Goal: Task Accomplishment & Management: Manage account settings

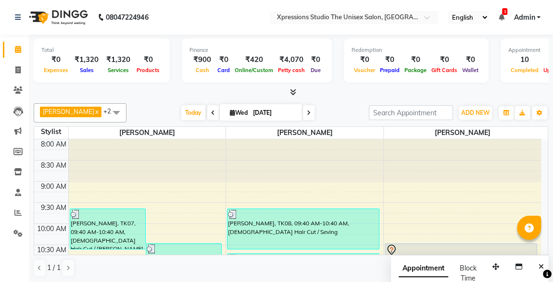
scroll to position [270, 0]
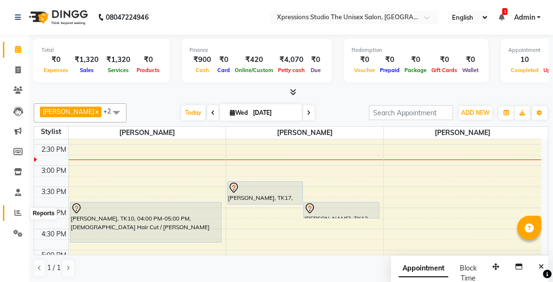
click at [19, 213] on icon at bounding box center [17, 212] width 7 height 7
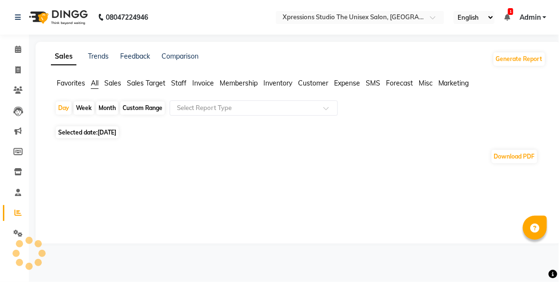
click at [87, 133] on span "Selected date: 03-09-2025" at bounding box center [87, 132] width 63 height 12
select select "9"
select select "2025"
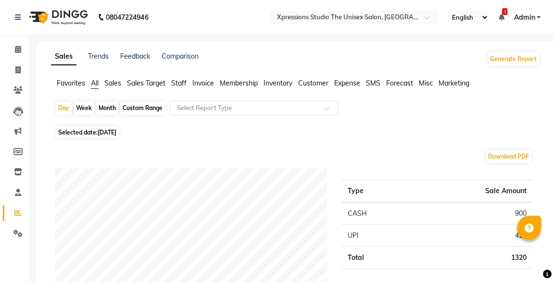
click at [119, 137] on span "Selected date: 03-09-2025" at bounding box center [87, 132] width 63 height 12
select select "9"
select select "2025"
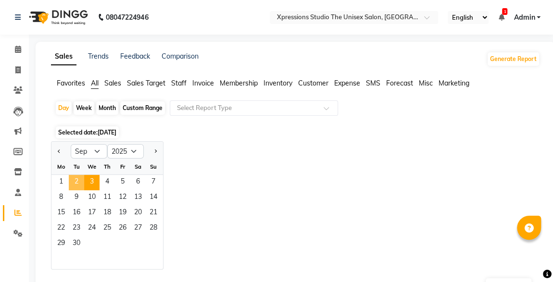
click at [71, 183] on span "2" at bounding box center [76, 182] width 15 height 15
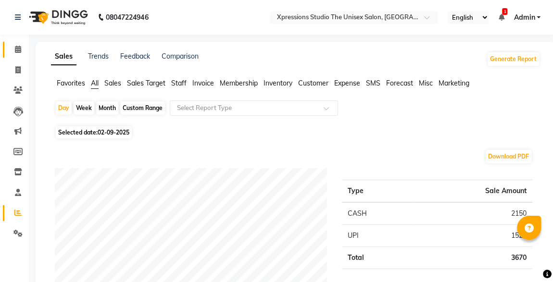
click at [4, 55] on link "Calendar" at bounding box center [14, 50] width 23 height 16
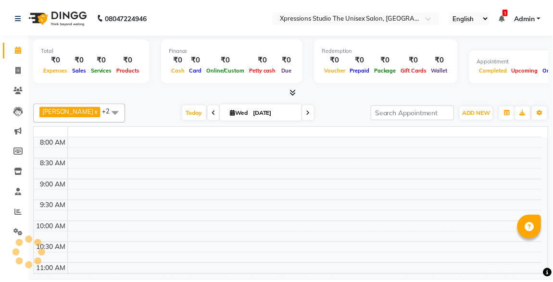
scroll to position [291, 0]
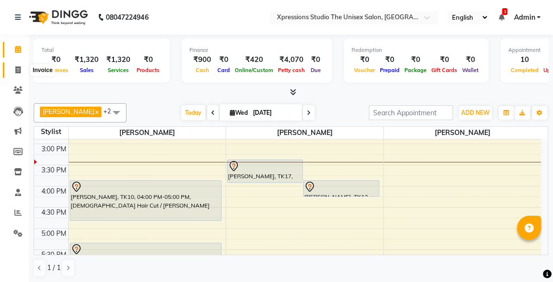
click at [16, 70] on icon at bounding box center [17, 69] width 5 height 7
select select "service"
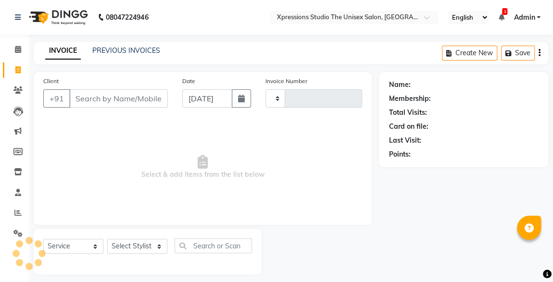
type input "4529"
select select "7003"
click at [134, 52] on link "PREVIOUS INVOICES" at bounding box center [126, 50] width 68 height 9
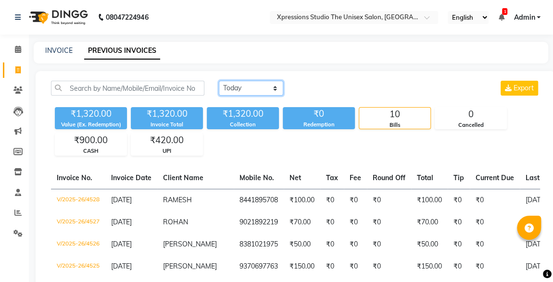
click at [260, 82] on select "[DATE] [DATE] Custom Range" at bounding box center [251, 88] width 64 height 15
select select "[DATE]"
click at [219, 81] on select "[DATE] [DATE] Custom Range" at bounding box center [251, 88] width 64 height 15
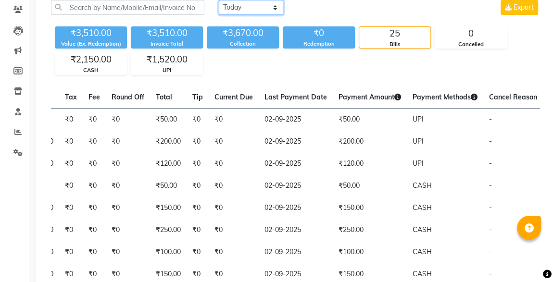
scroll to position [156, 0]
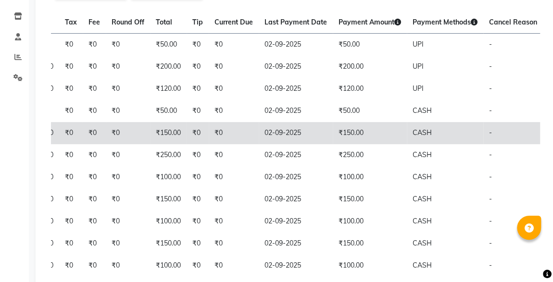
click at [551, 138] on span "PAID" at bounding box center [559, 134] width 16 height 10
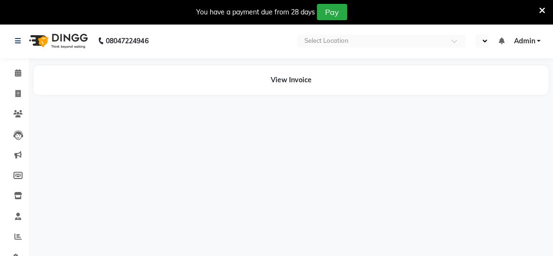
select select "en"
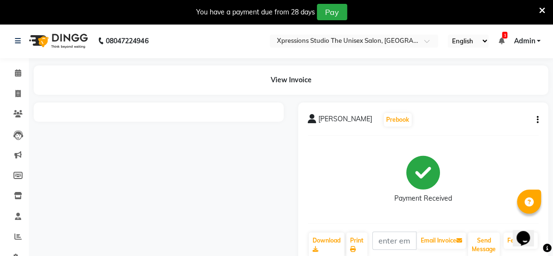
click at [537, 120] on icon "button" at bounding box center [537, 120] width 2 height 0
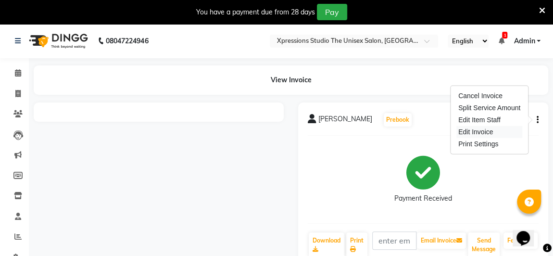
click at [476, 134] on div "Edit Invoice" at bounding box center [489, 132] width 66 height 12
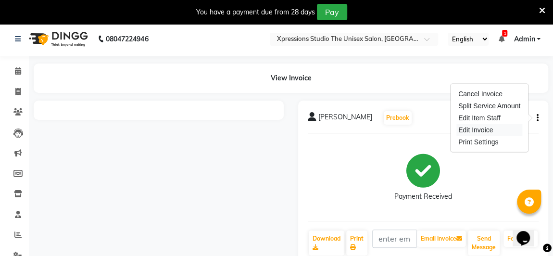
select select "service"
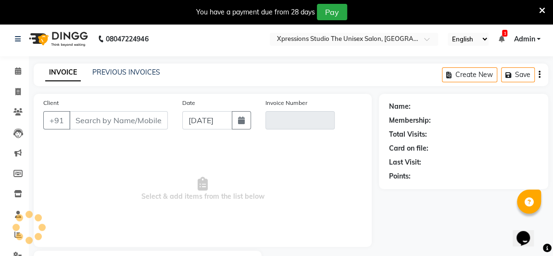
scroll to position [56, 0]
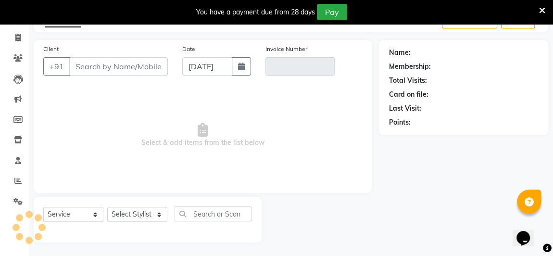
type input "8208920904"
type input "V/2025-26/4514"
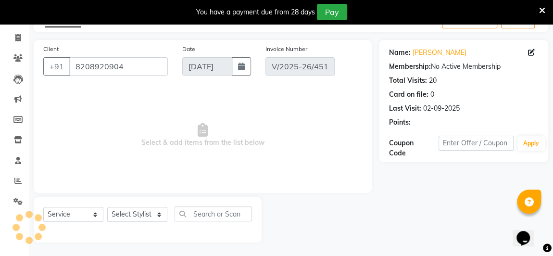
type input "02-09-2025"
select select "select"
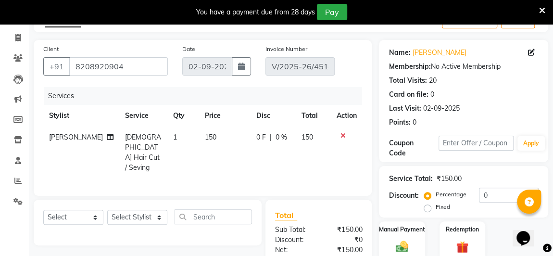
scroll to position [171, 0]
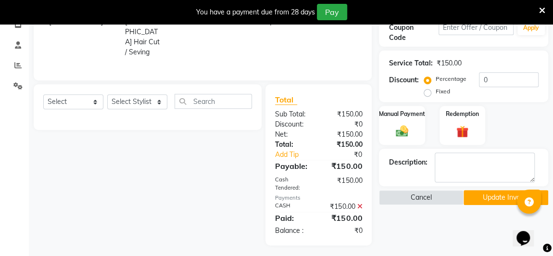
click at [359, 205] on icon at bounding box center [359, 206] width 5 height 7
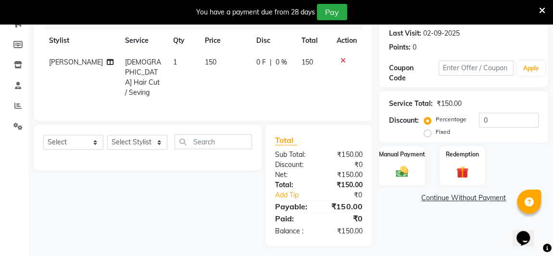
click at [406, 172] on img at bounding box center [402, 171] width 20 height 14
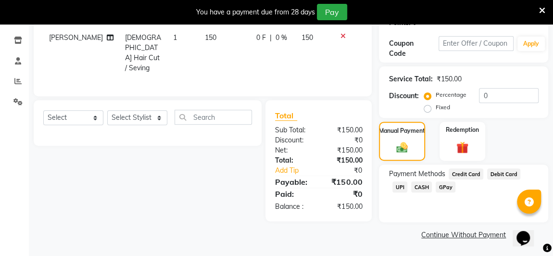
click at [407, 181] on span "UPI" at bounding box center [399, 186] width 15 height 11
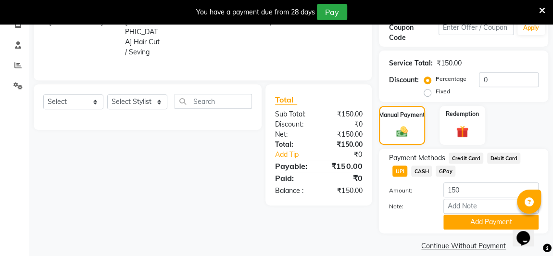
click at [495, 241] on link "Continue Without Payment" at bounding box center [463, 246] width 165 height 10
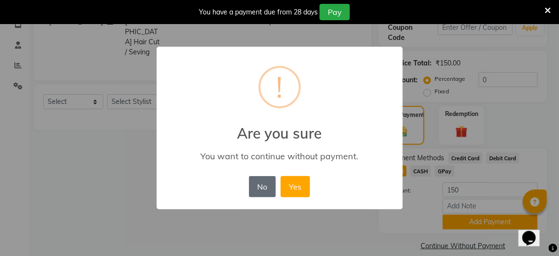
click at [275, 188] on button "No" at bounding box center [262, 186] width 27 height 21
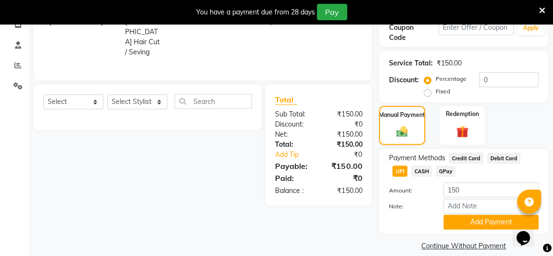
click at [496, 225] on button "Add Payment" at bounding box center [490, 221] width 95 height 15
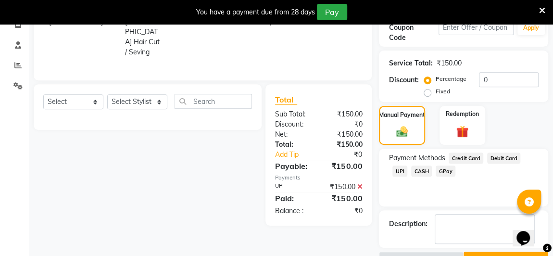
scroll to position [195, 0]
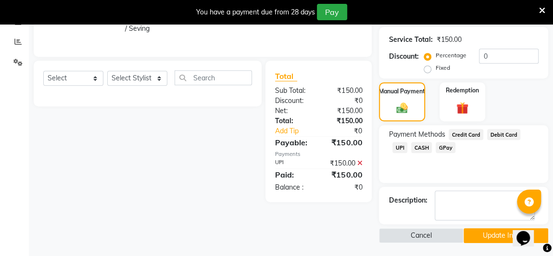
click at [492, 239] on button "Update Invoice" at bounding box center [505, 235] width 85 height 15
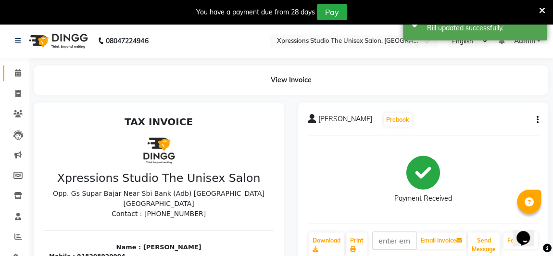
click at [16, 73] on icon at bounding box center [18, 72] width 6 height 7
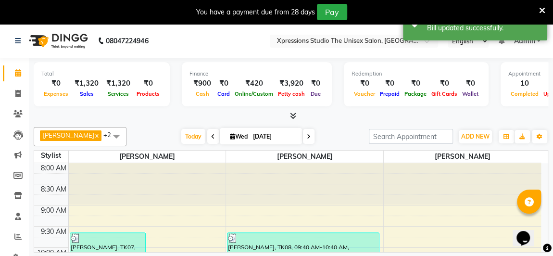
scroll to position [1, 0]
click at [23, 96] on span at bounding box center [18, 92] width 17 height 11
select select "service"
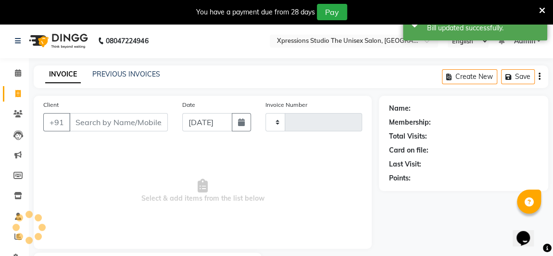
type input "4529"
select select "7003"
click at [121, 74] on link "PREVIOUS INVOICES" at bounding box center [126, 74] width 68 height 9
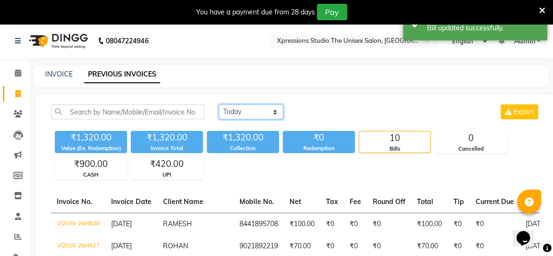
click at [255, 119] on select "Today Yesterday Custom Range" at bounding box center [251, 111] width 64 height 15
select select "yesterday"
click at [219, 104] on select "Today Yesterday Custom Range" at bounding box center [251, 111] width 64 height 15
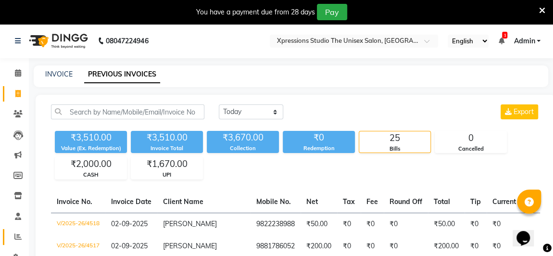
click at [14, 236] on icon at bounding box center [17, 236] width 7 height 7
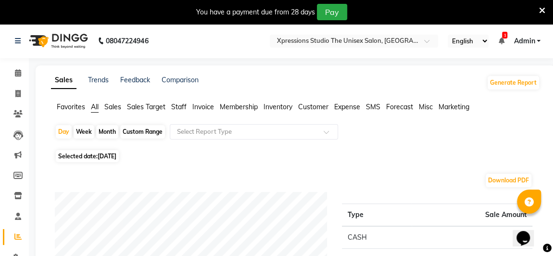
click at [116, 155] on span "03-09-2025" at bounding box center [107, 155] width 19 height 7
select select "9"
select select "2025"
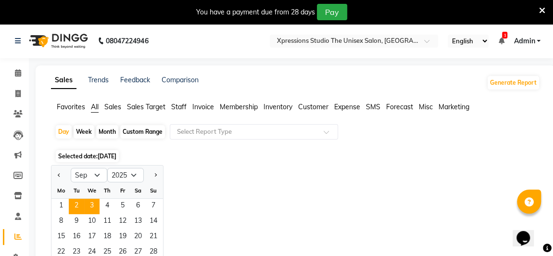
click at [78, 209] on span "2" at bounding box center [76, 205] width 15 height 15
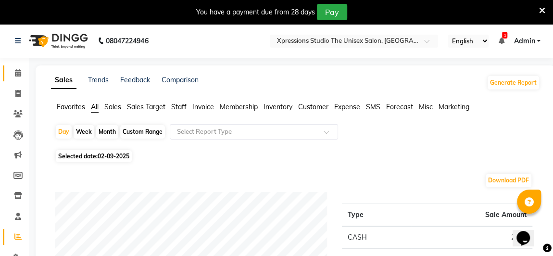
click at [20, 76] on icon at bounding box center [18, 72] width 6 height 7
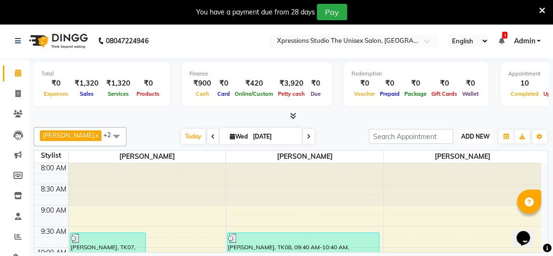
click at [480, 139] on span "ADD NEW" at bounding box center [475, 136] width 28 height 7
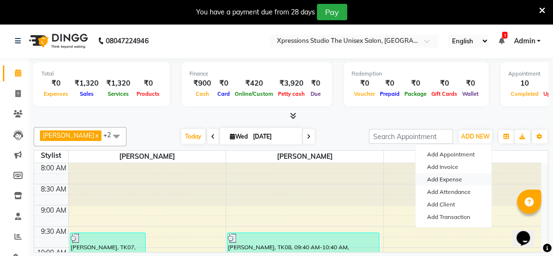
click at [439, 182] on link "Add Expense" at bounding box center [453, 179] width 76 height 12
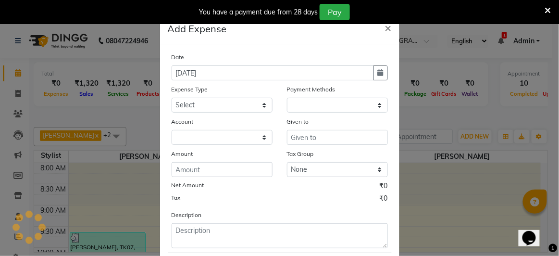
select select "1"
select select "6063"
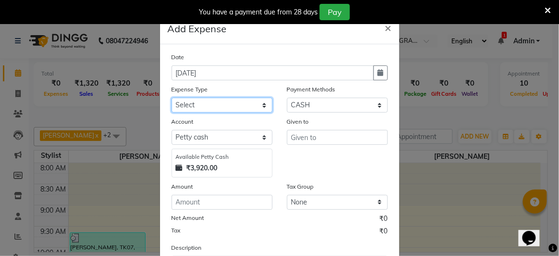
click at [217, 98] on select "Select Adesh Advance Advance Salary Bank charges Cash transfer to bank Client S…" at bounding box center [222, 105] width 101 height 15
click at [172, 98] on select "Select Adesh Advance Advance Salary Bank charges Cash transfer to bank Client S…" at bounding box center [222, 105] width 101 height 15
click at [241, 103] on select "Select Adesh Advance Advance Salary Bank charges Cash transfer to bank Client S…" at bounding box center [222, 105] width 101 height 15
select select "23915"
click at [172, 98] on select "Select Adesh Advance Advance Salary Bank charges Cash transfer to bank Client S…" at bounding box center [222, 105] width 101 height 15
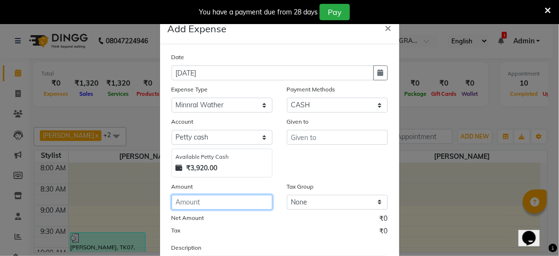
click at [190, 203] on input "number" at bounding box center [222, 202] width 101 height 15
type input "670"
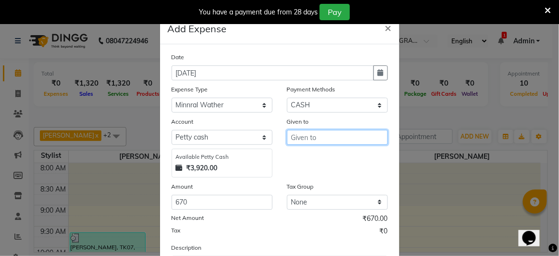
click at [347, 133] on input "text" at bounding box center [337, 137] width 101 height 15
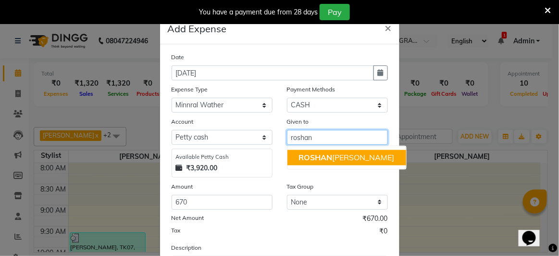
click at [335, 160] on ngb-highlight "ROSHAN TANDULKAR" at bounding box center [347, 158] width 96 height 10
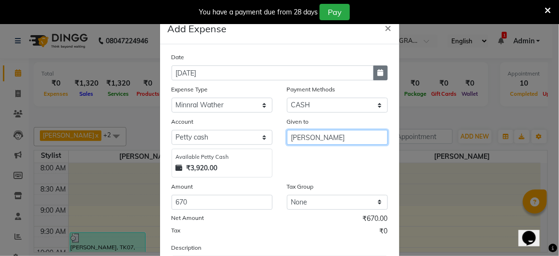
type input "[PERSON_NAME]"
click at [383, 73] on button "button" at bounding box center [380, 72] width 14 height 15
select select "9"
select select "2025"
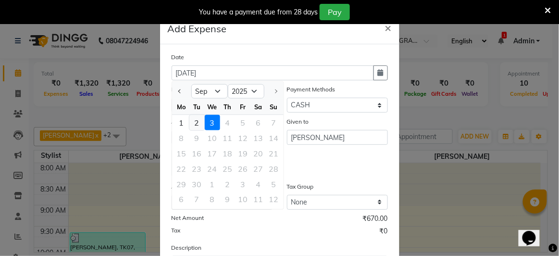
click at [193, 122] on div "2" at bounding box center [196, 122] width 15 height 15
type input "02-09-2025"
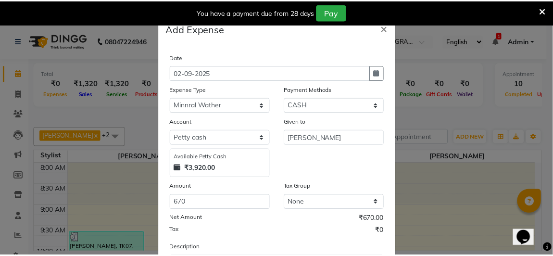
scroll to position [86, 0]
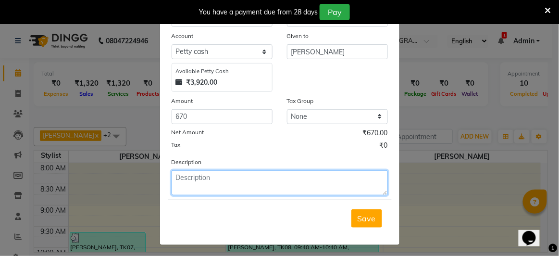
click at [323, 180] on textarea at bounding box center [280, 182] width 216 height 25
type textarea "aqua"
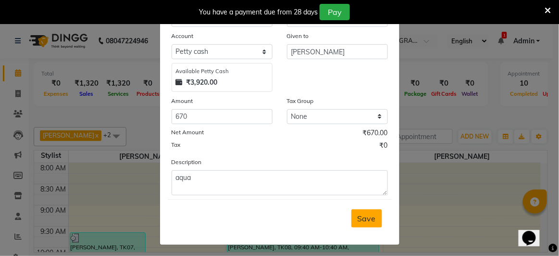
click at [362, 217] on span "Save" at bounding box center [366, 218] width 18 height 10
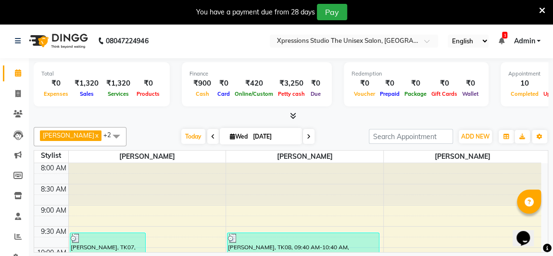
click at [290, 112] on icon at bounding box center [293, 115] width 6 height 7
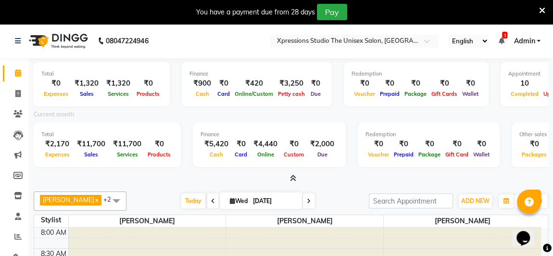
click at [291, 176] on icon at bounding box center [293, 177] width 6 height 7
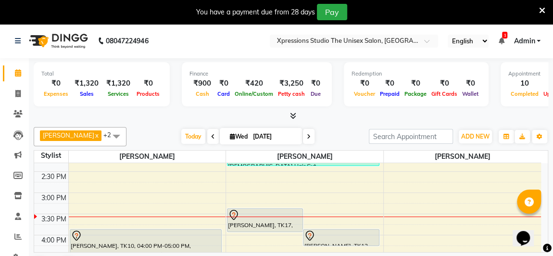
scroll to position [312, 0]
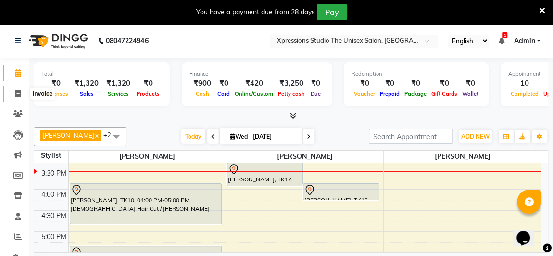
click at [19, 89] on span at bounding box center [18, 93] width 17 height 11
select select "service"
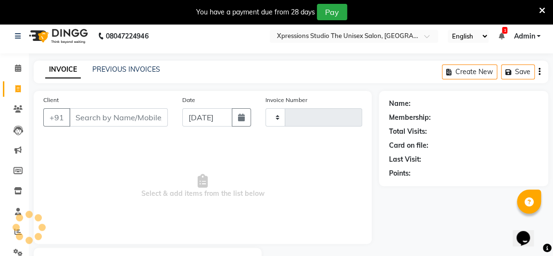
type input "4529"
select select "7003"
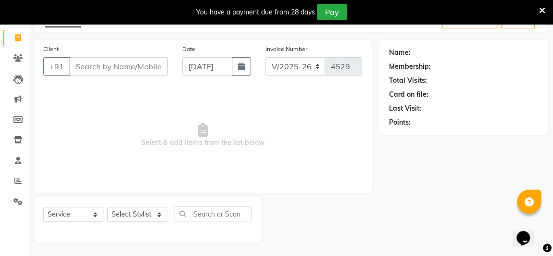
click at [92, 64] on input "Client" at bounding box center [118, 66] width 98 height 18
type input "7620119533"
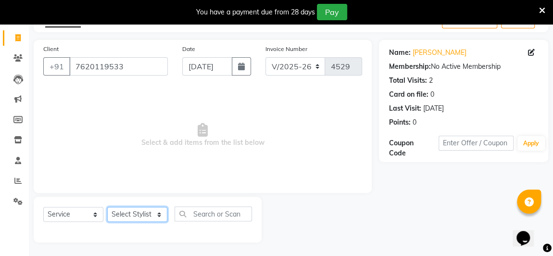
drag, startPoint x: 130, startPoint y: 215, endPoint x: 160, endPoint y: 200, distance: 33.3
click at [160, 200] on div "Select Service Product Membership Package Voucher Prepaid Gift Card Select Styl…" at bounding box center [148, 220] width 228 height 46
select select "57587"
click at [107, 207] on select "Select Stylist [PERSON_NAME] [PERSON_NAME] [PERSON_NAME]" at bounding box center [137, 214] width 60 height 15
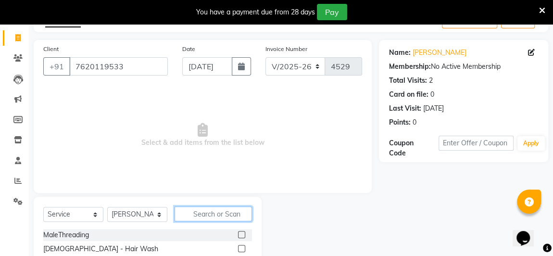
click at [216, 213] on input "text" at bounding box center [212, 213] width 77 height 15
type input "cut"
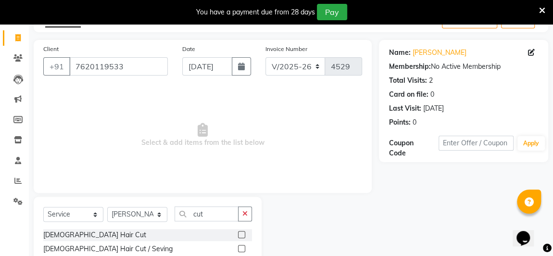
click at [230, 231] on div "[DEMOGRAPHIC_DATA] Hair Cut" at bounding box center [147, 235] width 209 height 12
click at [238, 232] on label at bounding box center [241, 234] width 7 height 7
click at [238, 232] on input "checkbox" at bounding box center [241, 235] width 6 height 6
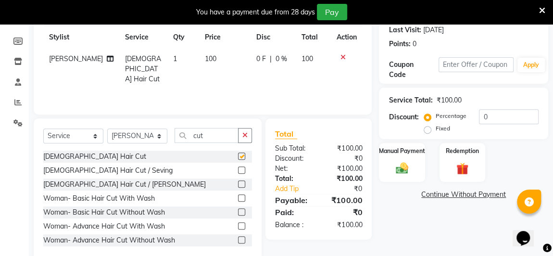
checkbox input "false"
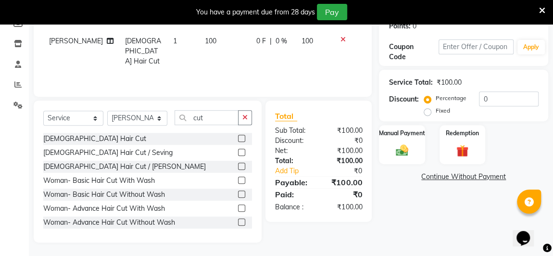
click at [406, 145] on img at bounding box center [402, 150] width 20 height 14
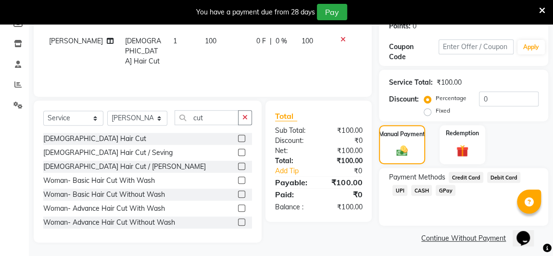
click at [411, 195] on span "CASH" at bounding box center [421, 190] width 21 height 11
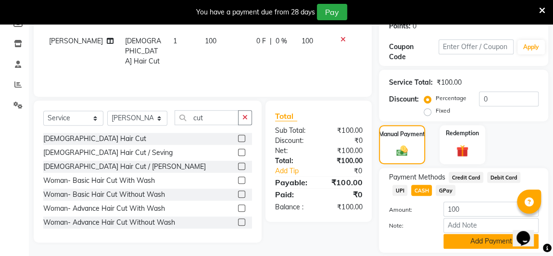
click at [484, 246] on button "Add Payment" at bounding box center [490, 241] width 95 height 15
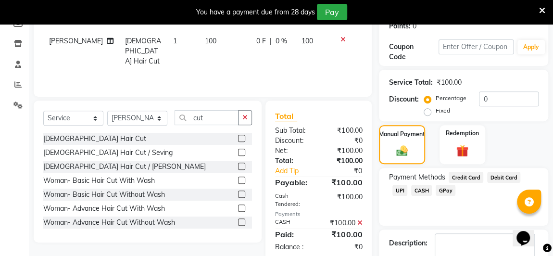
scroll to position [209, 0]
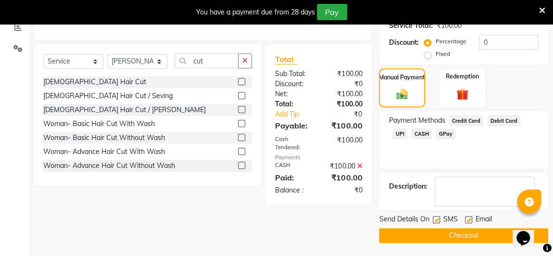
click at [431, 228] on button "Checkout" at bounding box center [463, 235] width 169 height 15
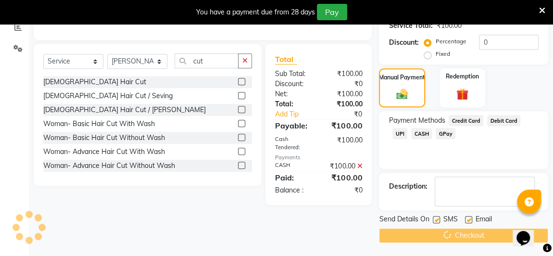
click at [466, 241] on main "INVOICE PREVIOUS INVOICES Create New Save Client +91 7620119533 Date 03-09-2025…" at bounding box center [291, 57] width 524 height 400
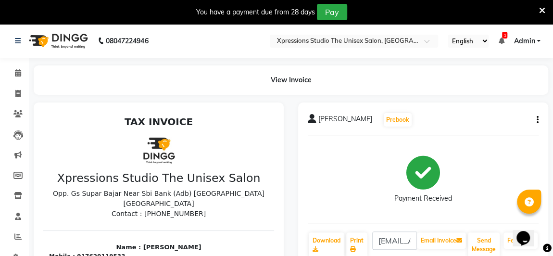
click at [182, 86] on div "View Invoice" at bounding box center [291, 79] width 514 height 29
click at [15, 71] on icon at bounding box center [18, 72] width 6 height 7
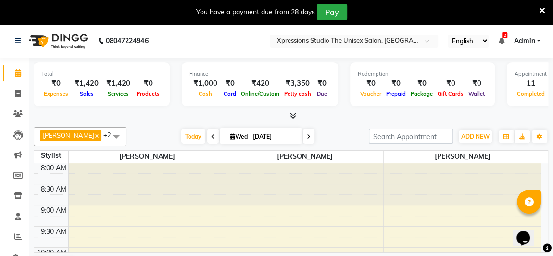
scroll to position [332, 0]
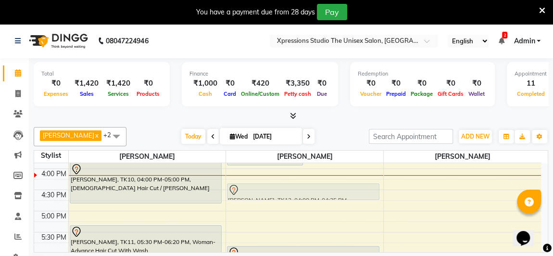
drag, startPoint x: 350, startPoint y: 165, endPoint x: 363, endPoint y: 180, distance: 19.8
click at [363, 180] on div "SAHIL RAJPUT, TK05, 11:45 AM-12:45 PM, Male Hair Cut / Beard KALAS WARADE, TK09…" at bounding box center [304, 147] width 157 height 634
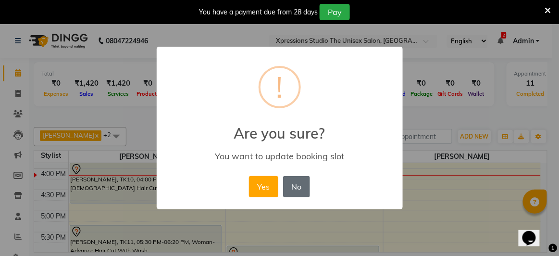
click at [293, 181] on button "No" at bounding box center [296, 186] width 27 height 21
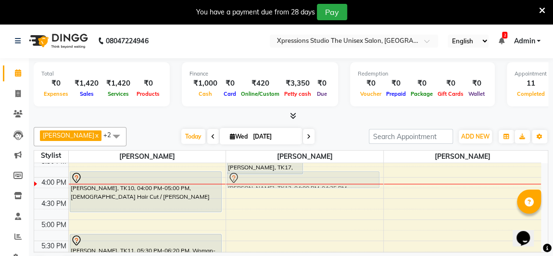
scroll to position [320, 0]
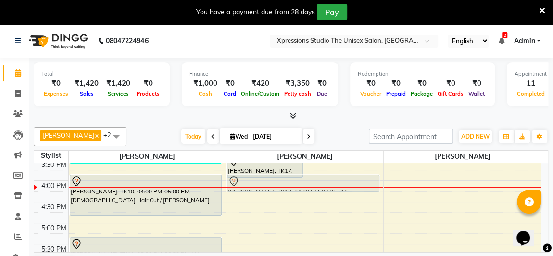
drag, startPoint x: 332, startPoint y: 163, endPoint x: 347, endPoint y: 177, distance: 20.4
click at [347, 177] on div "SAHIL RAJPUT, TK05, 11:45 AM-12:45 PM, Male Hair Cut / Beard KALAS WARADE, TK09…" at bounding box center [304, 159] width 157 height 634
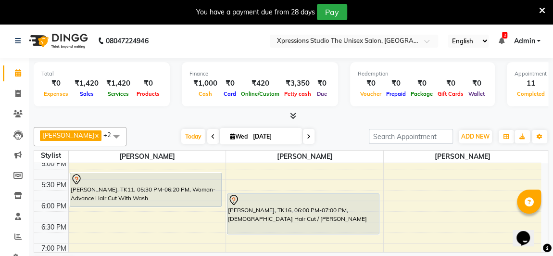
scroll to position [363, 0]
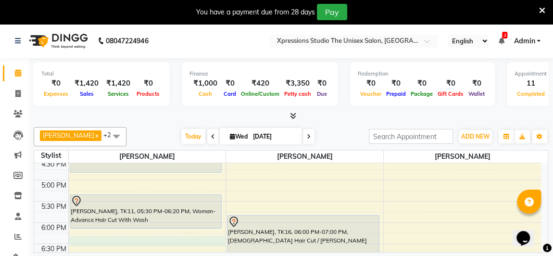
click at [80, 239] on div "8:00 AM 8:30 AM 9:00 AM 9:30 AM 10:00 AM 10:30 AM 11:00 AM 11:30 AM 12:00 PM 12…" at bounding box center [287, 117] width 506 height 634
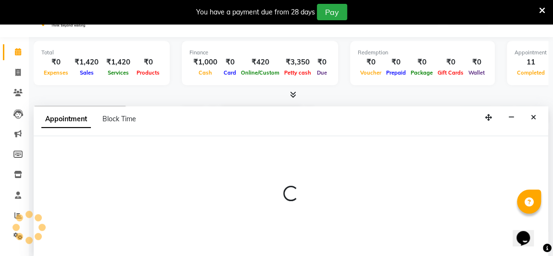
scroll to position [24, 0]
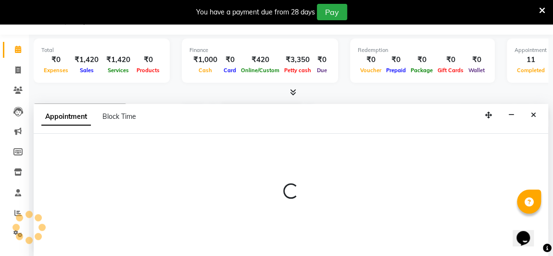
select select "57587"
select select "1110"
select select "tentative"
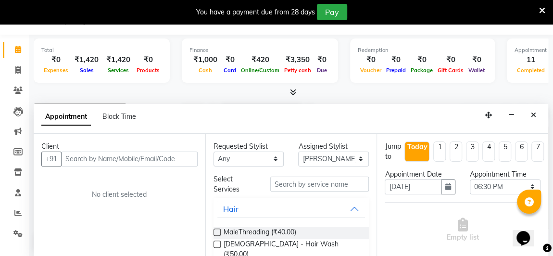
click at [91, 160] on input "text" at bounding box center [129, 158] width 136 height 15
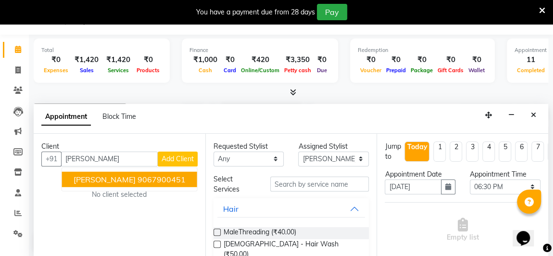
click at [128, 178] on span "[PERSON_NAME]" at bounding box center [105, 179] width 62 height 10
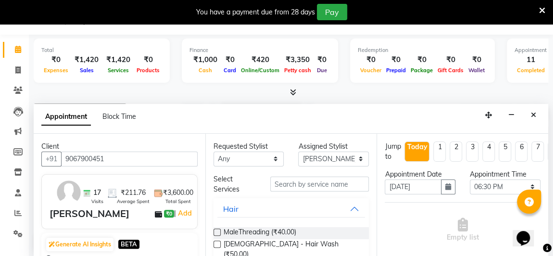
type input "9067900451"
click at [326, 188] on input "text" at bounding box center [319, 183] width 99 height 15
type input "s"
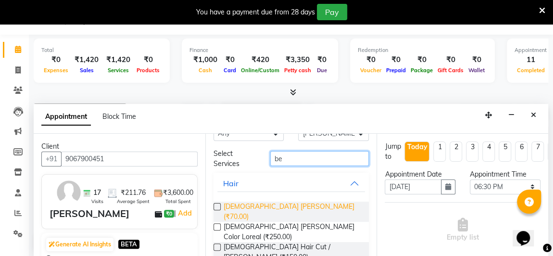
scroll to position [28, 0]
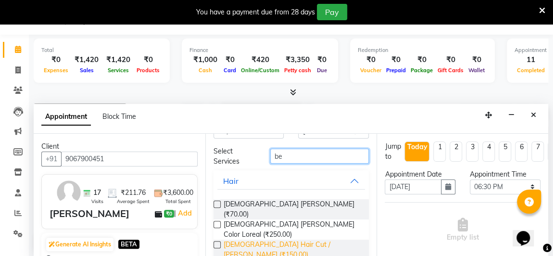
type input "be"
click at [274, 239] on span "[DEMOGRAPHIC_DATA] Hair Cut / [PERSON_NAME] (₹150.00)" at bounding box center [292, 249] width 138 height 20
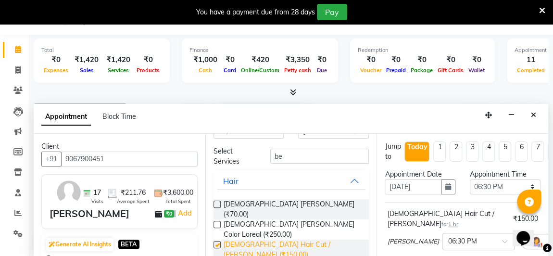
checkbox input "false"
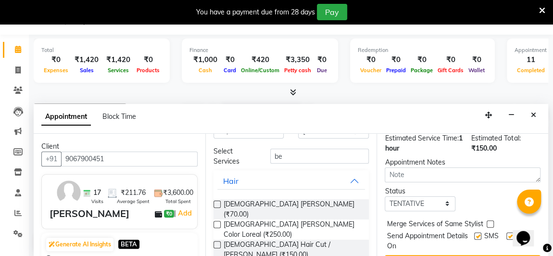
scroll to position [155, 0]
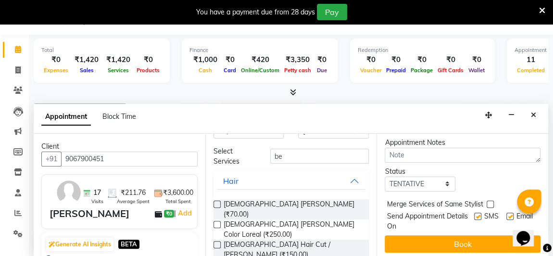
click at [474, 212] on label at bounding box center [477, 215] width 7 height 7
click at [474, 214] on input "checkbox" at bounding box center [477, 217] width 6 height 6
checkbox input "false"
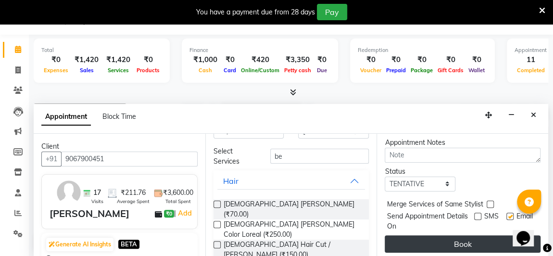
click at [485, 235] on button "Book" at bounding box center [462, 243] width 156 height 17
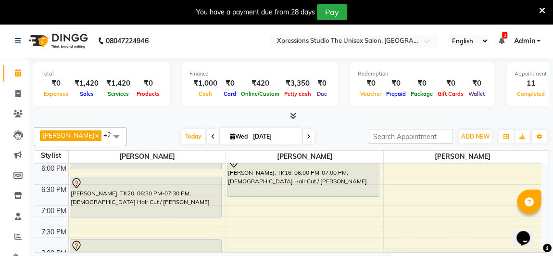
scroll to position [406, 0]
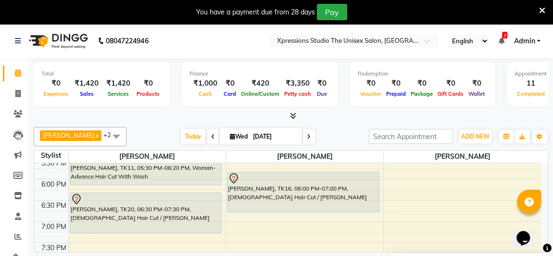
click at [125, 217] on div "[PERSON_NAME], TK20, 06:30 PM-07:30 PM, [DEMOGRAPHIC_DATA] Hair Cut / [PERSON_N…" at bounding box center [145, 213] width 151 height 40
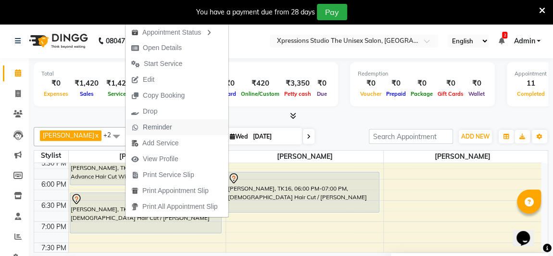
click at [148, 128] on span "Reminder" at bounding box center [157, 127] width 29 height 10
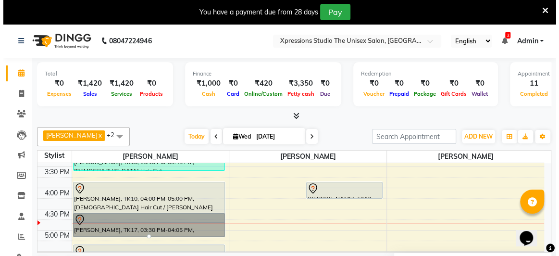
scroll to position [317, 0]
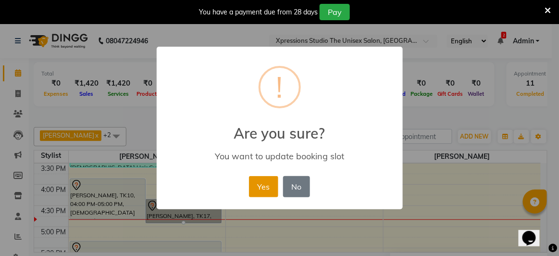
click at [264, 187] on button "Yes" at bounding box center [263, 186] width 29 height 21
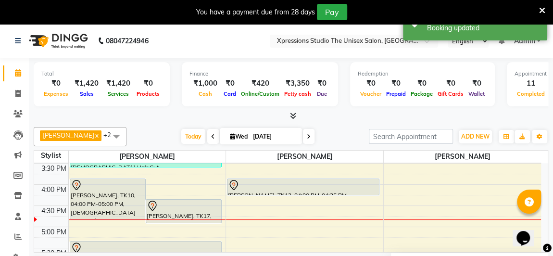
click at [183, 208] on div at bounding box center [184, 206] width 74 height 12
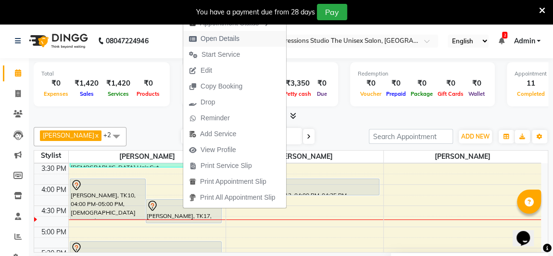
click at [221, 42] on span "Open Details" at bounding box center [219, 39] width 39 height 10
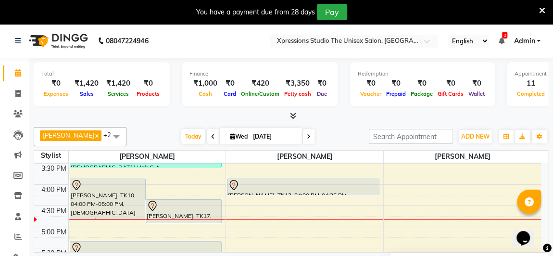
click at [169, 214] on div "[PERSON_NAME], TK17, 04:30 PM-05:05 PM, [DEMOGRAPHIC_DATA] Hair Cut" at bounding box center [183, 210] width 75 height 23
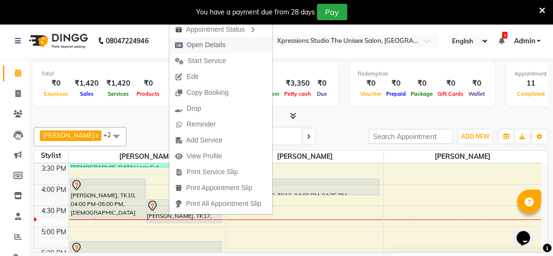
click at [207, 46] on span "Open Details" at bounding box center [205, 45] width 39 height 10
select select "7"
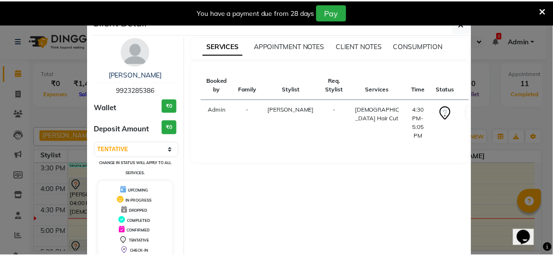
scroll to position [53, 0]
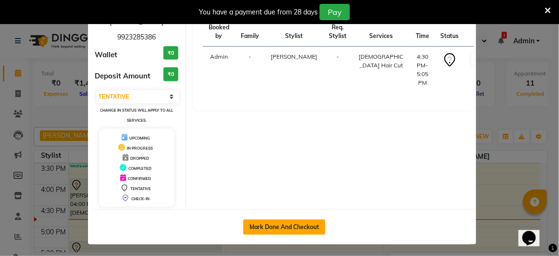
click at [306, 224] on button "Mark Done And Checkout" at bounding box center [284, 226] width 82 height 15
select select "service"
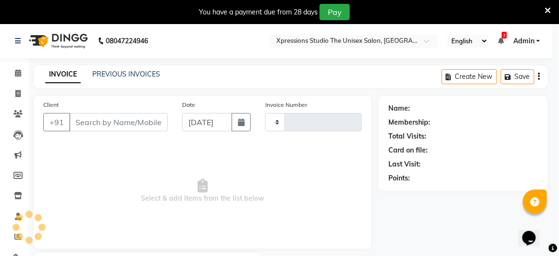
type input "4530"
select select "7003"
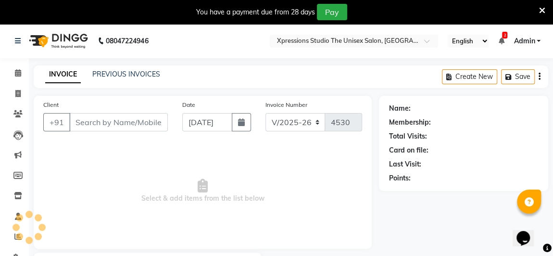
type input "9923285386"
select select "57587"
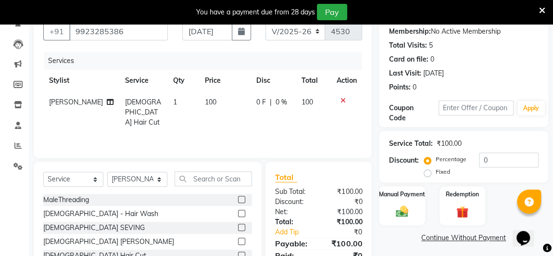
scroll to position [152, 0]
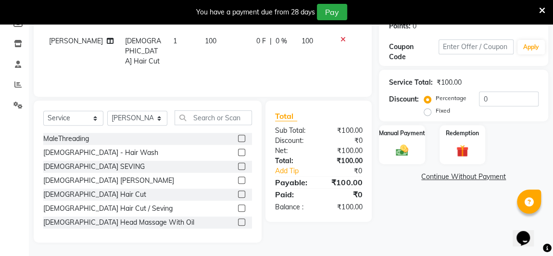
click at [404, 152] on img at bounding box center [402, 150] width 20 height 14
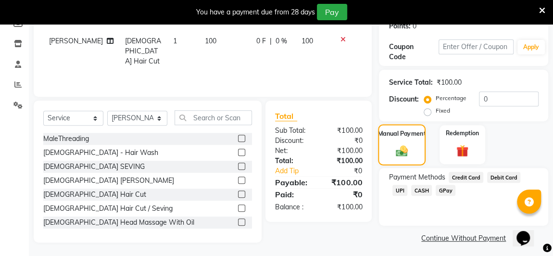
scroll to position [155, 0]
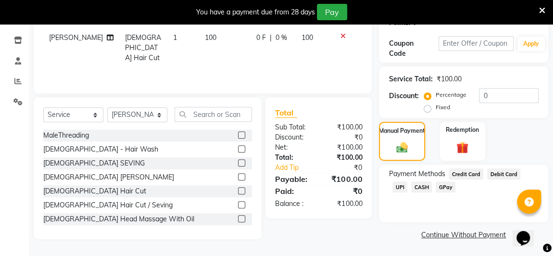
click at [411, 190] on span "CASH" at bounding box center [421, 186] width 21 height 11
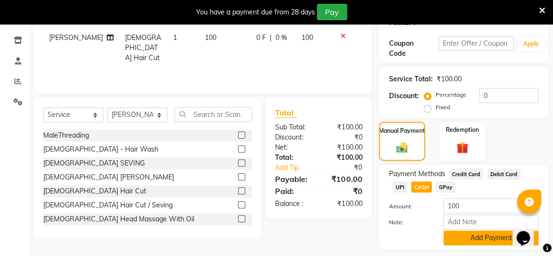
click at [488, 242] on button "Add Payment" at bounding box center [490, 237] width 95 height 15
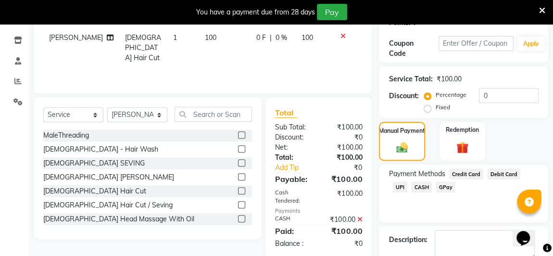
scroll to position [209, 0]
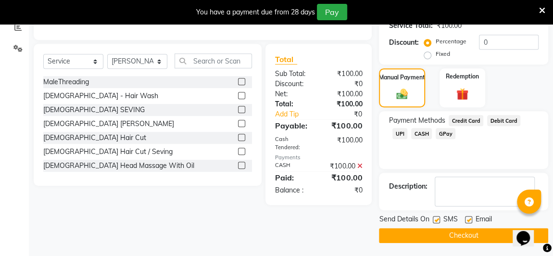
click at [437, 217] on label at bounding box center [435, 219] width 7 height 7
click at [437, 217] on input "checkbox" at bounding box center [435, 220] width 6 height 6
checkbox input "false"
click at [467, 239] on button "Checkout" at bounding box center [463, 235] width 169 height 15
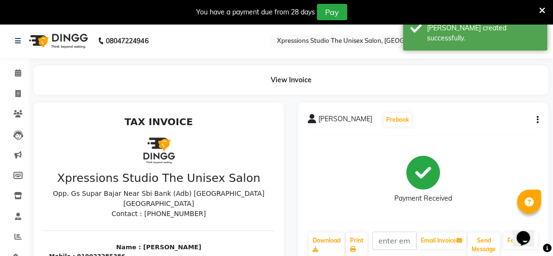
click at [12, 79] on link "Calendar" at bounding box center [14, 73] width 23 height 16
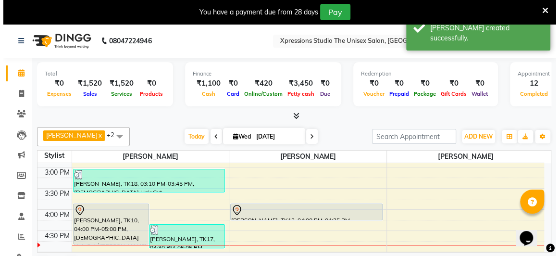
scroll to position [307, 0]
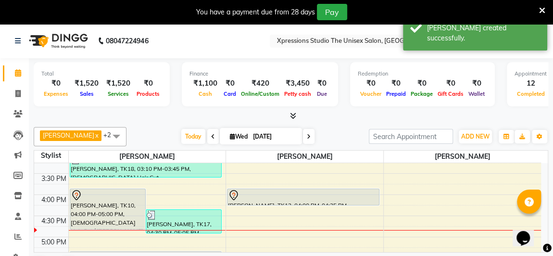
click at [251, 189] on div at bounding box center [303, 195] width 150 height 12
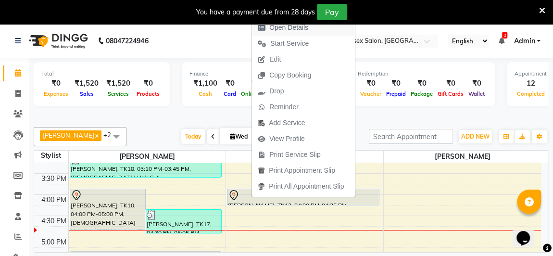
click at [281, 30] on span "Open Details" at bounding box center [288, 28] width 39 height 10
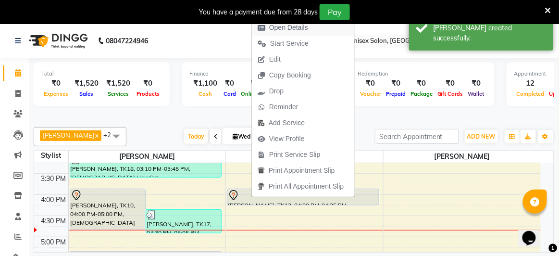
select select "7"
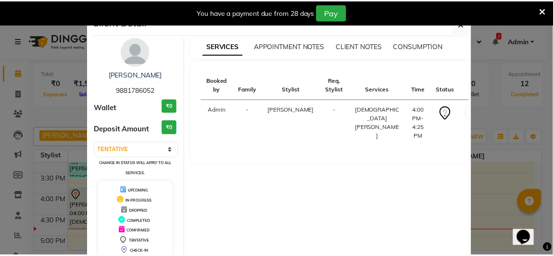
scroll to position [53, 0]
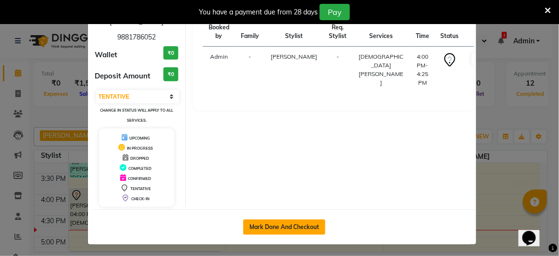
click at [298, 224] on button "Mark Done And Checkout" at bounding box center [284, 226] width 82 height 15
select select "service"
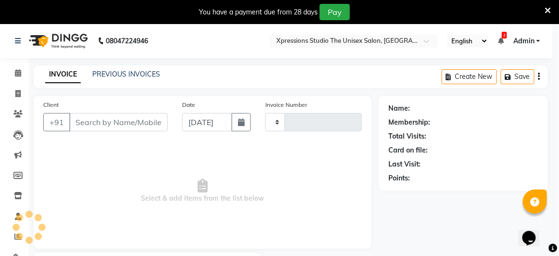
type input "4531"
select select "7003"
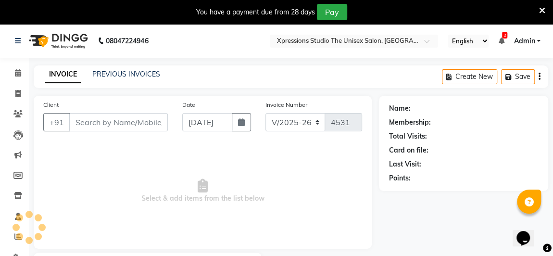
type input "9881786052"
select select "57588"
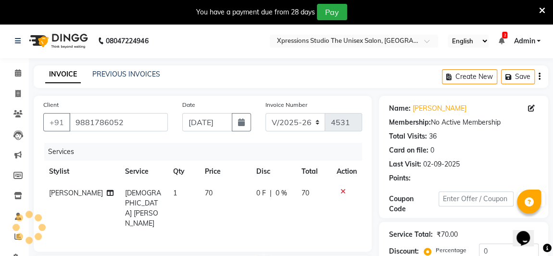
scroll to position [152, 0]
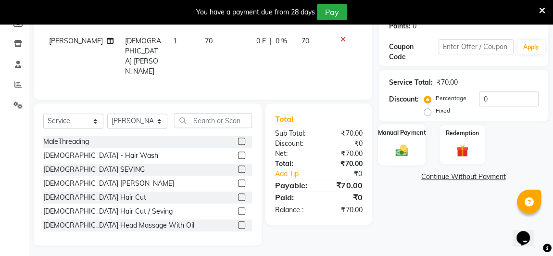
click at [413, 154] on div "Manual Payment" at bounding box center [402, 144] width 48 height 41
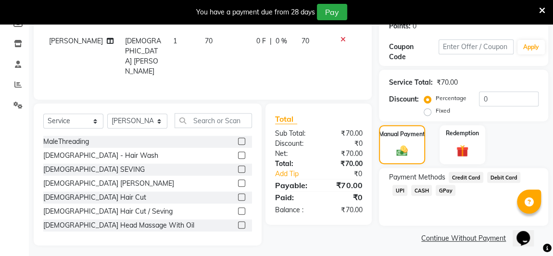
click at [407, 185] on span "UPI" at bounding box center [399, 190] width 15 height 11
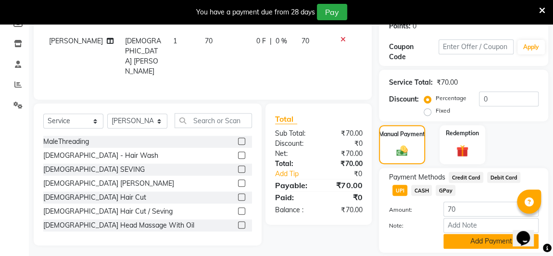
click at [489, 243] on button "Add Payment" at bounding box center [490, 241] width 95 height 15
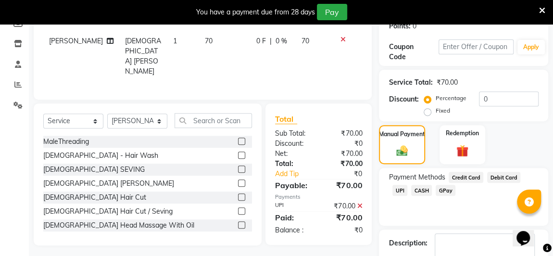
scroll to position [209, 0]
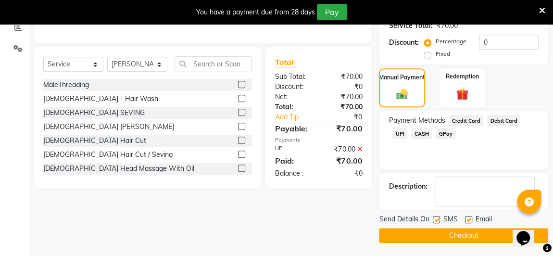
click at [436, 218] on label at bounding box center [435, 219] width 7 height 7
click at [436, 218] on input "checkbox" at bounding box center [435, 220] width 6 height 6
checkbox input "false"
click at [479, 235] on button "Checkout" at bounding box center [463, 235] width 169 height 15
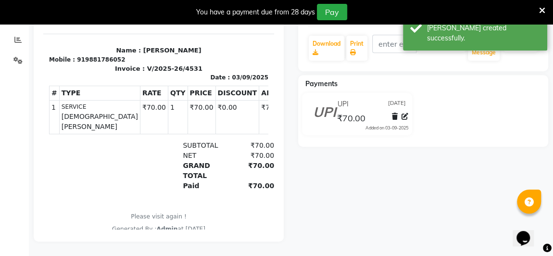
click at [542, 13] on icon at bounding box center [542, 10] width 6 height 9
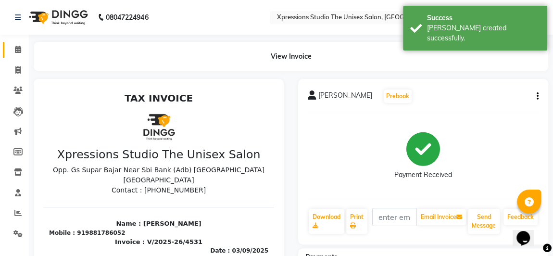
click at [18, 50] on icon at bounding box center [18, 49] width 6 height 7
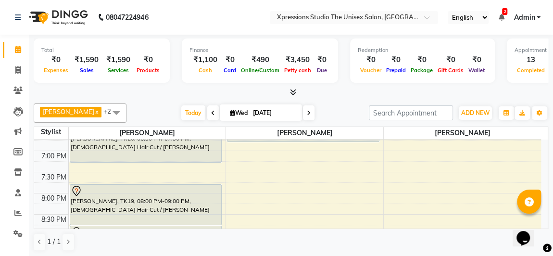
scroll to position [445, 0]
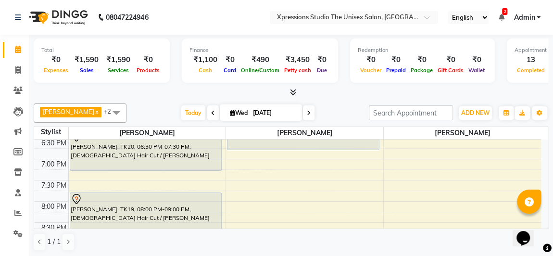
click at [539, 221] on div "Opens Chat This icon Opens the chat window." at bounding box center [527, 221] width 23 height 0
click at [543, 225] on html "Opens Chat This icon Opens the chat window." at bounding box center [527, 231] width 31 height 29
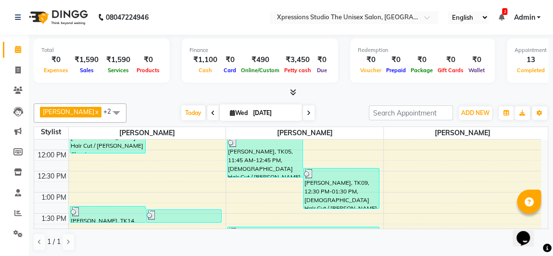
scroll to position [141, 0]
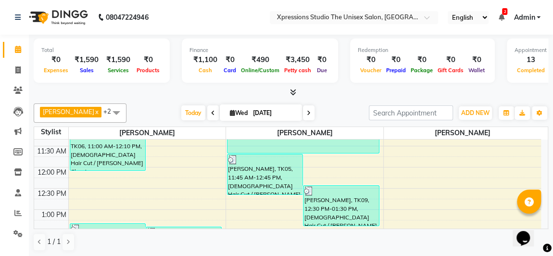
click at [501, 14] on icon at bounding box center [501, 17] width 6 height 7
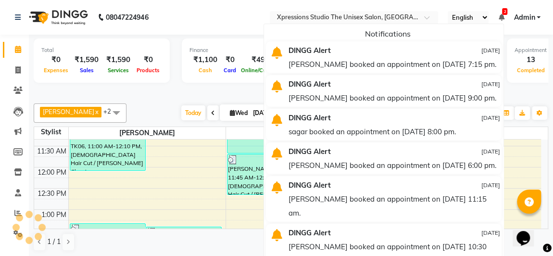
click at [431, 71] on div "Zakiuddin booked an appointment on 03-09-2025 at 7:15 pm." at bounding box center [393, 64] width 211 height 14
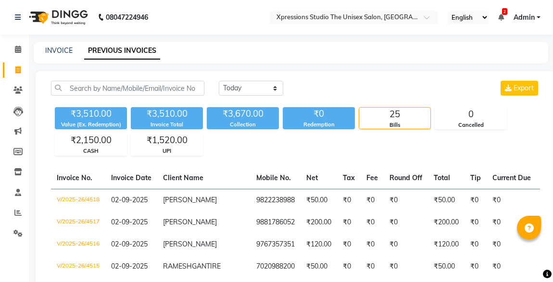
select select "[DATE]"
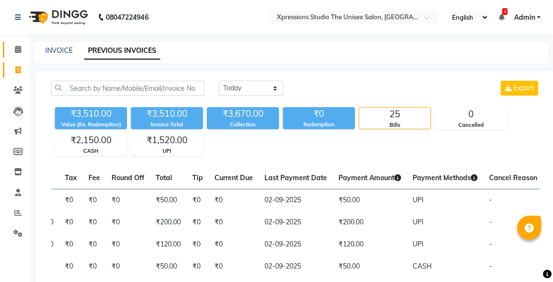
click at [19, 51] on icon at bounding box center [18, 49] width 6 height 7
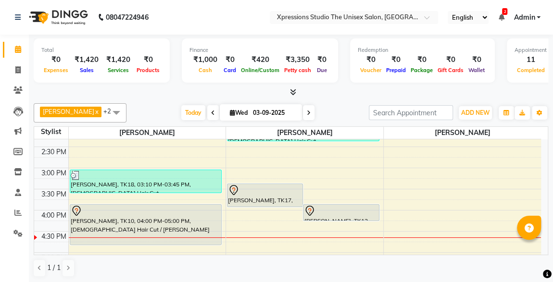
scroll to position [275, 0]
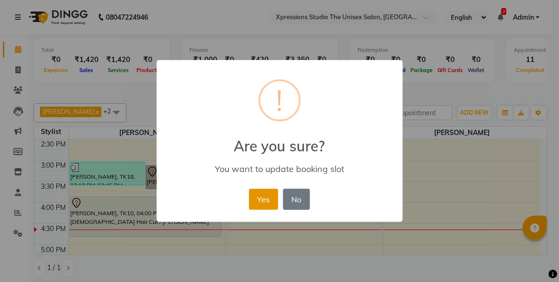
click at [258, 196] on button "Yes" at bounding box center [263, 199] width 29 height 21
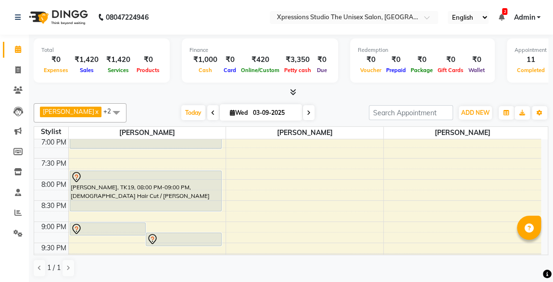
scroll to position [490, 0]
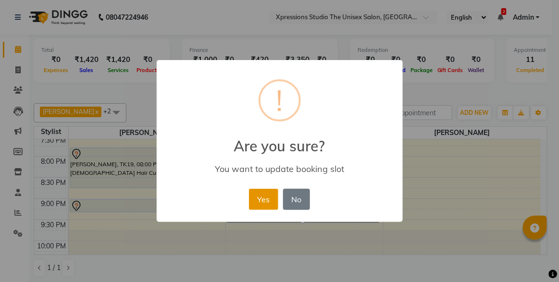
click at [263, 198] on button "Yes" at bounding box center [263, 199] width 29 height 21
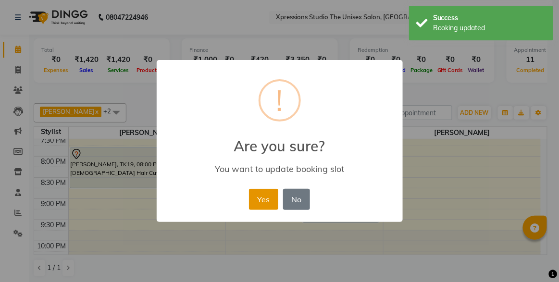
click at [260, 205] on button "Yes" at bounding box center [263, 199] width 29 height 21
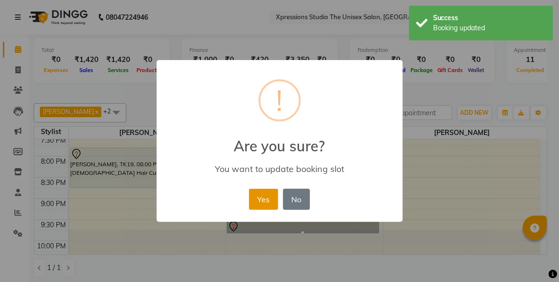
click at [271, 190] on button "Yes" at bounding box center [263, 199] width 29 height 21
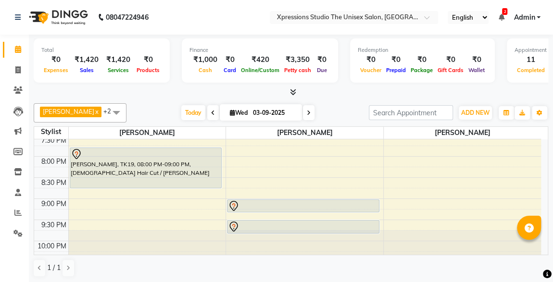
click at [501, 19] on icon at bounding box center [501, 17] width 6 height 7
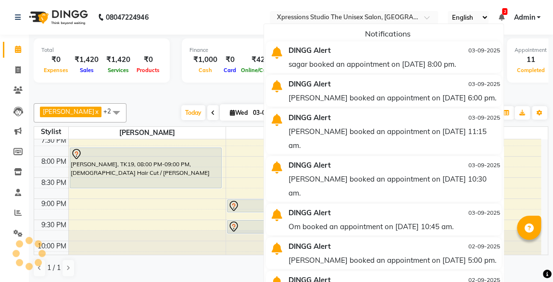
click at [425, 58] on div "sagar booked an appointment on 03-09-2025 at 8:00 pm." at bounding box center [393, 64] width 211 height 14
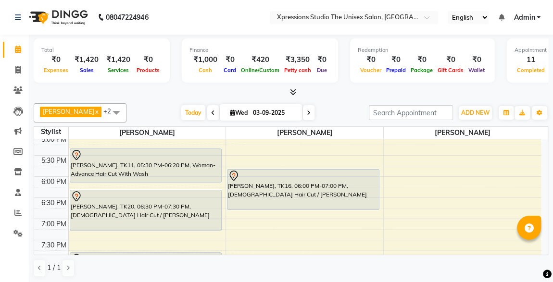
scroll to position [368, 0]
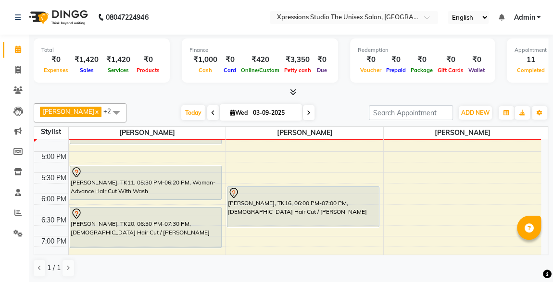
click at [314, 208] on div "[PERSON_NAME], TK16, 06:00 PM-07:00 PM, [DEMOGRAPHIC_DATA] Hair Cut / [PERSON_N…" at bounding box center [302, 207] width 151 height 40
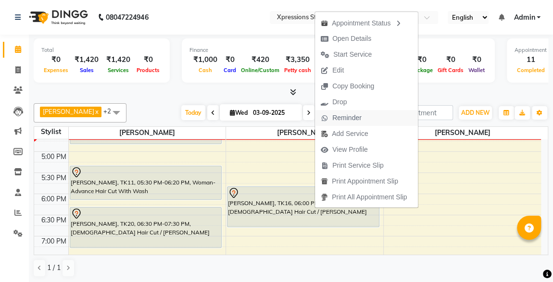
click at [340, 117] on span "Reminder" at bounding box center [346, 118] width 29 height 10
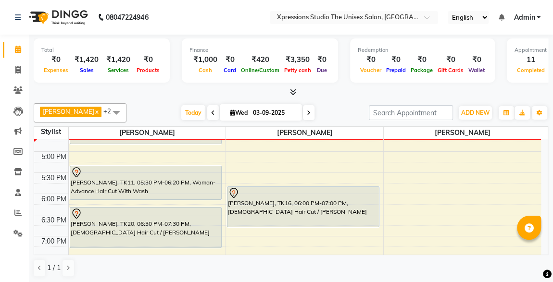
click at [340, 117] on div "Today Wed 03-09-2025" at bounding box center [247, 113] width 233 height 14
click at [137, 174] on div at bounding box center [146, 173] width 150 height 12
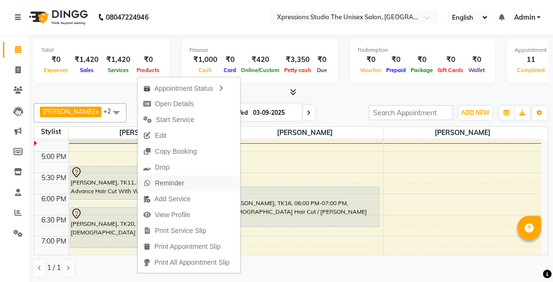
click at [163, 183] on span "Reminder" at bounding box center [169, 183] width 29 height 10
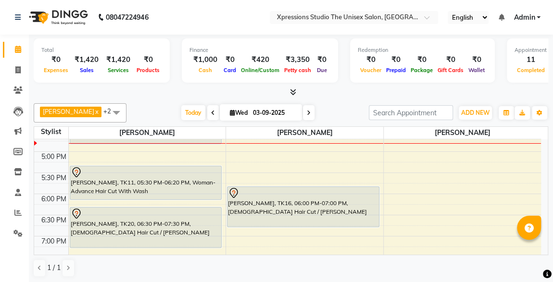
click at [163, 183] on div "[PERSON_NAME], TK11, 05:30 PM-06:20 PM, Woman- Advance Hair Cut With Wash" at bounding box center [145, 182] width 151 height 33
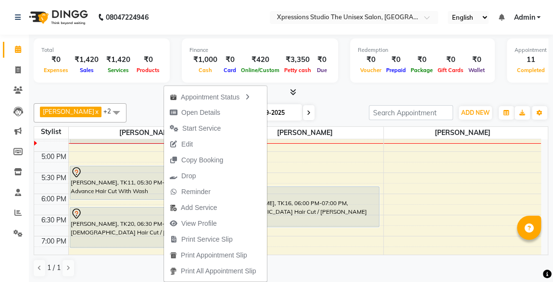
click at [348, 99] on div "Total ₹0 Expenses ₹1,420 Sales ₹1,420 Services ₹0 Products Finance ₹1,000 Cash …" at bounding box center [291, 159] width 524 height 249
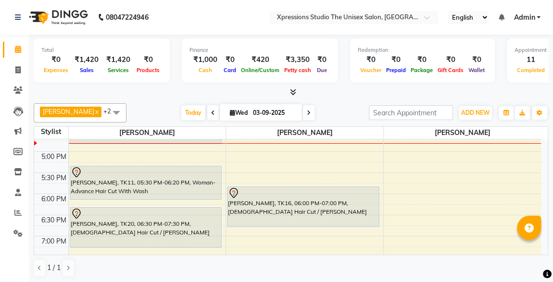
click at [100, 177] on div "[PERSON_NAME], TK11, 05:30 PM-06:20 PM, Woman- Advance Hair Cut With Wash" at bounding box center [145, 182] width 151 height 33
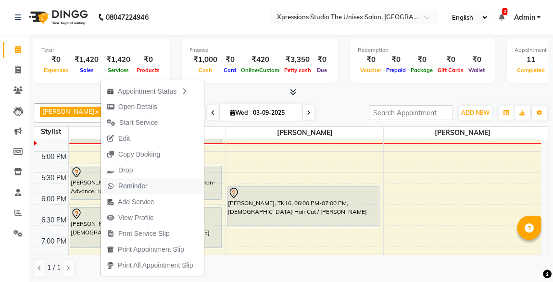
click at [125, 183] on span "Reminder" at bounding box center [132, 186] width 29 height 10
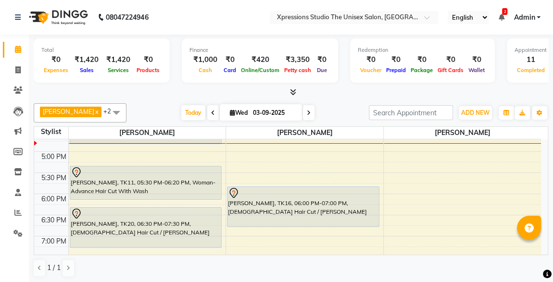
click at [125, 183] on div "[PERSON_NAME], TK11, 05:30 PM-06:20 PM, Woman- Advance Hair Cut With Wash" at bounding box center [145, 182] width 151 height 33
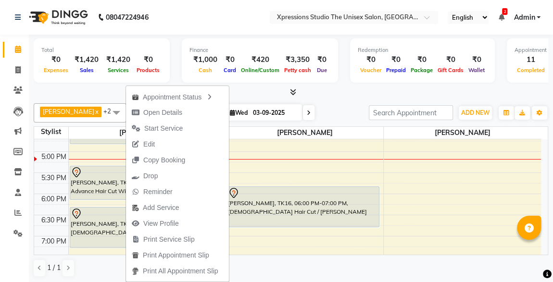
click at [335, 94] on div at bounding box center [291, 92] width 514 height 10
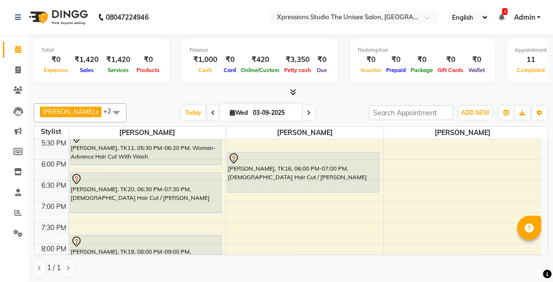
scroll to position [420, 0]
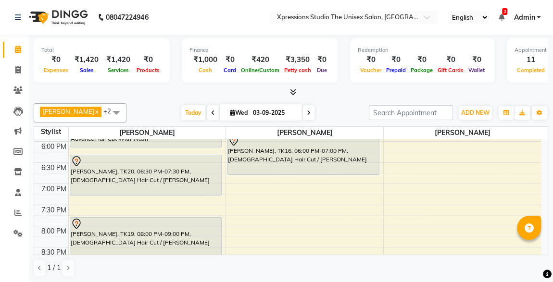
click at [339, 97] on div at bounding box center [291, 92] width 514 height 10
click at [500, 17] on icon at bounding box center [501, 17] width 6 height 7
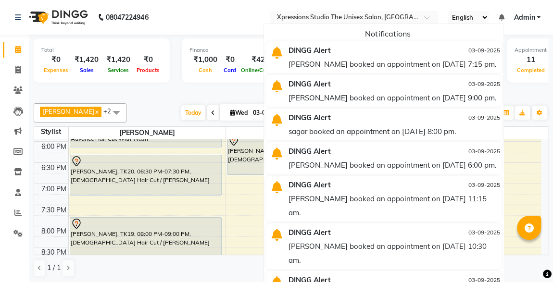
click at [246, 103] on div "ROSHAN TANDULKAR x ROHAN BABHULKAR x ADESH RAUT x +2 UnSelect All ADESH RAUT RO…" at bounding box center [291, 112] width 514 height 19
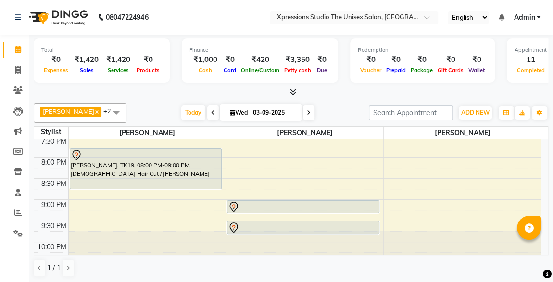
scroll to position [490, 0]
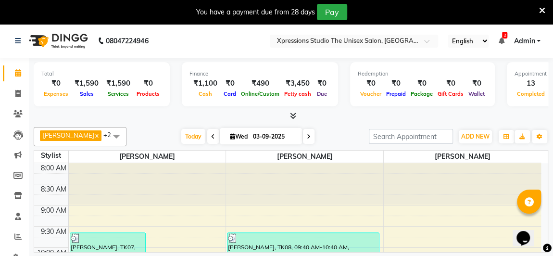
click at [547, 233] on td "8:00 AM 8:30 AM 9:00 AM 9:30 AM 10:00 AM 10:30 AM 11:00 AM 11:30 AM 12:00 PM 12…" at bounding box center [291, 207] width 514 height 89
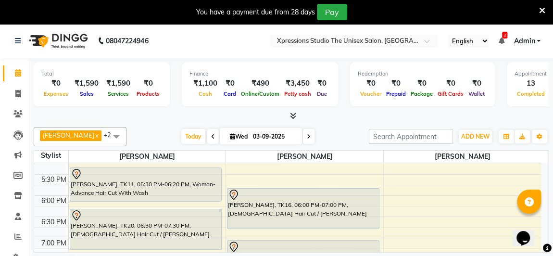
scroll to position [468, 0]
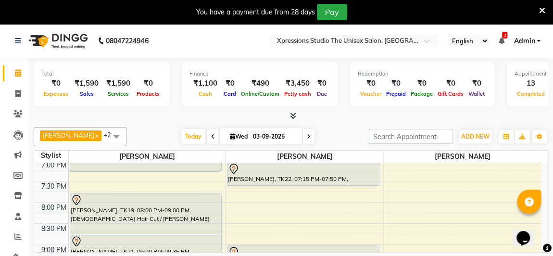
click at [308, 174] on div "[PERSON_NAME], TK22, 07:15 PM-07:50 PM, [DEMOGRAPHIC_DATA] Hair Cut" at bounding box center [302, 173] width 151 height 23
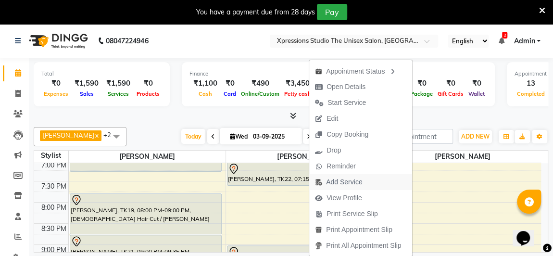
click at [339, 184] on span "Add Service" at bounding box center [344, 182] width 36 height 10
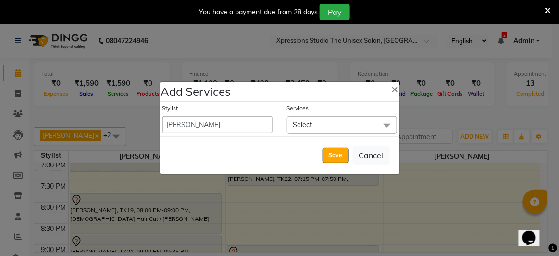
click at [336, 127] on span "Select" at bounding box center [342, 124] width 110 height 17
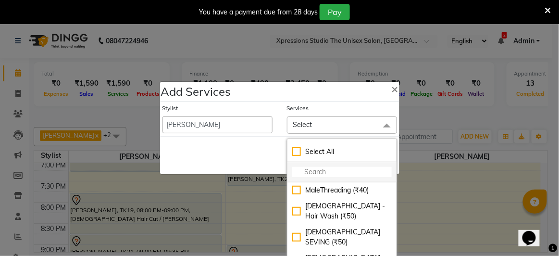
click at [311, 167] on input "multiselect-search" at bounding box center [341, 172] width 99 height 10
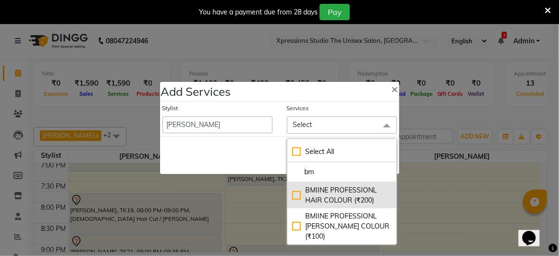
type input "bm"
click at [295, 193] on div "BMIINE PROFESSIONL HAIR COLOUR (₹200)" at bounding box center [341, 195] width 99 height 20
checkbox input "true"
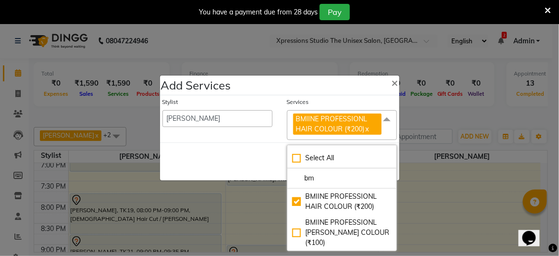
click at [270, 163] on div "Save Cancel" at bounding box center [279, 161] width 239 height 38
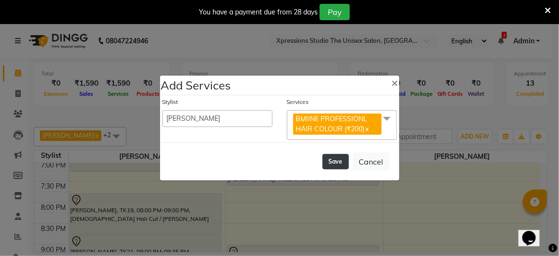
click at [337, 155] on button "Save" at bounding box center [335, 161] width 26 height 15
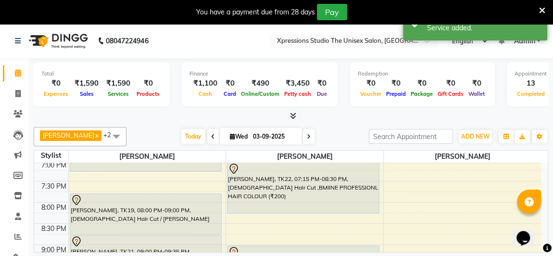
click at [323, 176] on div "[PERSON_NAME], TK22, 07:15 PM-08:30 PM, [DEMOGRAPHIC_DATA] Hair Cut ,BMIINE PRO…" at bounding box center [302, 187] width 151 height 50
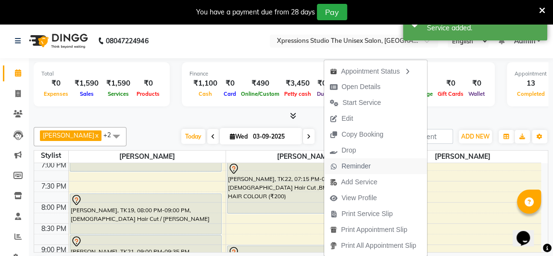
click at [350, 168] on span "Reminder" at bounding box center [355, 166] width 29 height 10
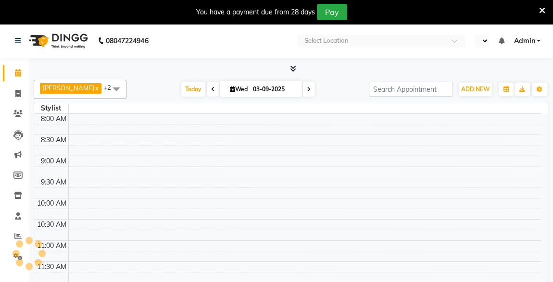
select select "en"
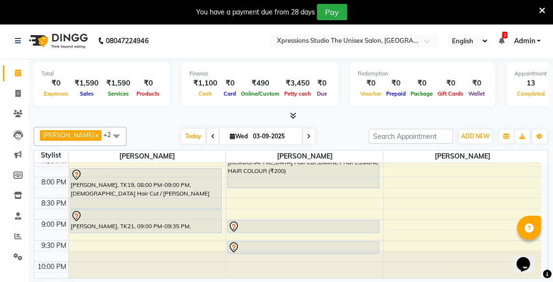
scroll to position [506, 0]
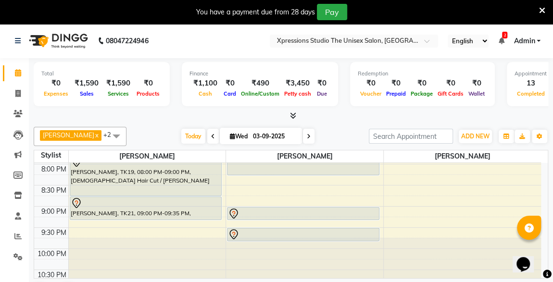
click at [164, 214] on div "[PERSON_NAME], TK21, 09:00 PM-09:35 PM, [DEMOGRAPHIC_DATA] Hair Cut" at bounding box center [145, 208] width 151 height 23
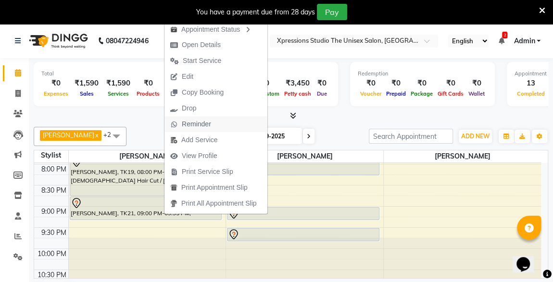
click at [194, 123] on span "Reminder" at bounding box center [196, 124] width 29 height 10
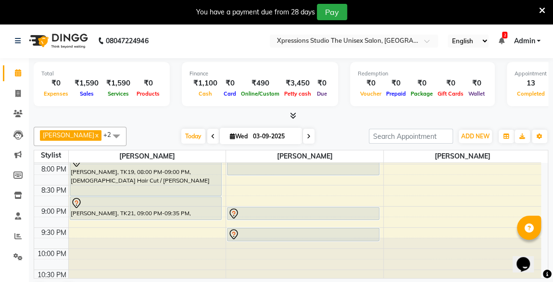
click at [194, 123] on div "[PERSON_NAME] x [PERSON_NAME] x [PERSON_NAME] x +2 UnSelect All [PERSON_NAME] […" at bounding box center [291, 214] width 514 height 182
click at [139, 113] on div at bounding box center [291, 116] width 514 height 10
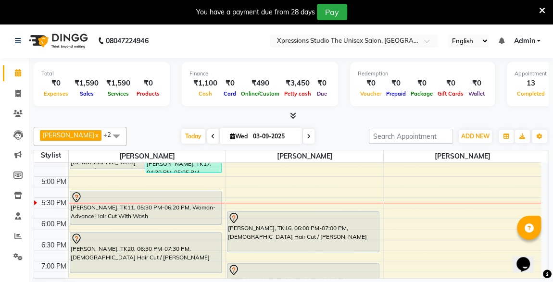
scroll to position [468, 0]
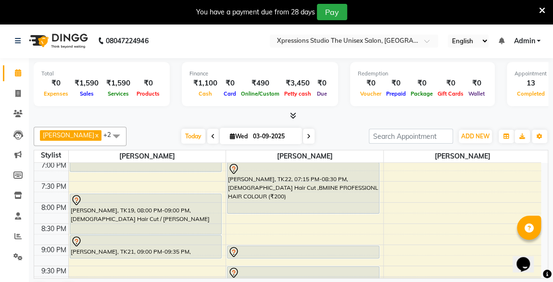
click at [309, 172] on div at bounding box center [303, 169] width 150 height 12
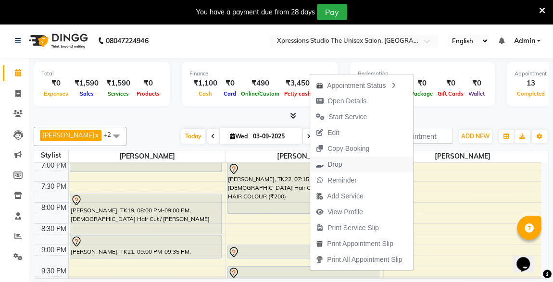
click at [332, 163] on span "Drop" at bounding box center [334, 165] width 14 height 10
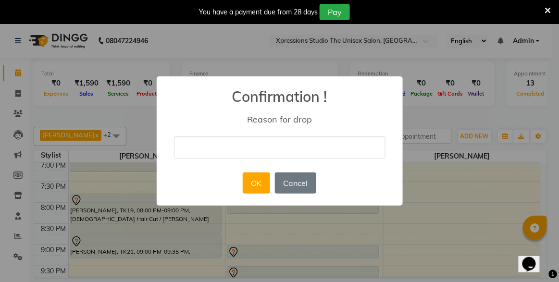
click at [298, 152] on input "text" at bounding box center [279, 147] width 211 height 23
type input "Double appointment"
click at [253, 187] on button "OK" at bounding box center [256, 182] width 27 height 21
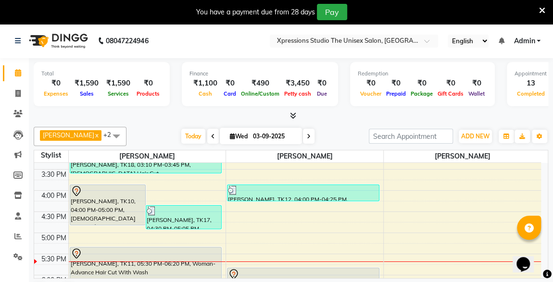
scroll to position [323, 0]
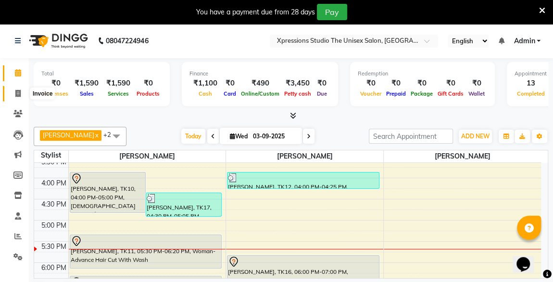
click at [17, 93] on icon at bounding box center [17, 93] width 5 height 7
select select "service"
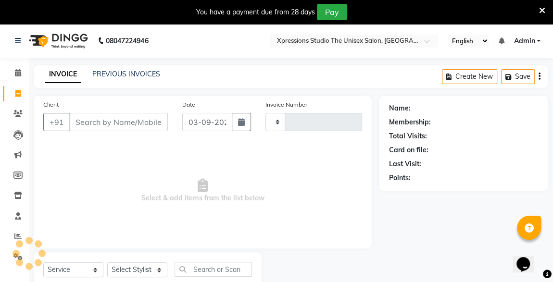
type input "4532"
select select "7003"
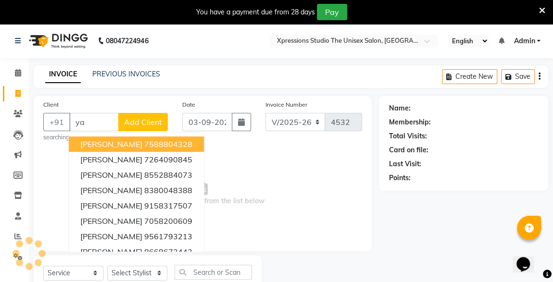
type input "y"
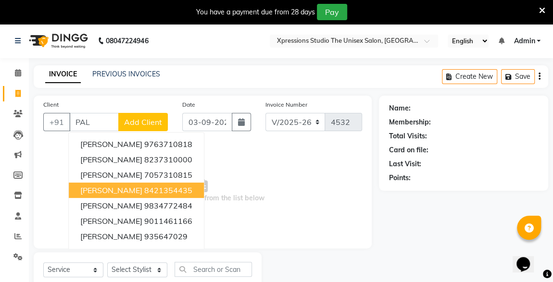
click at [136, 185] on span "[PERSON_NAME]" at bounding box center [111, 190] width 62 height 10
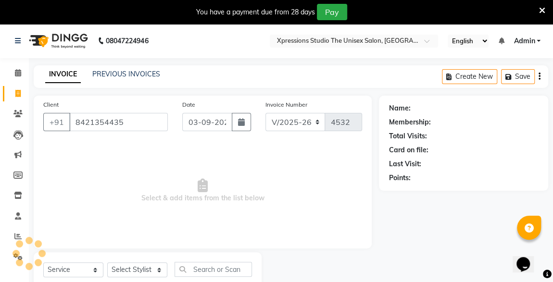
type input "8421354435"
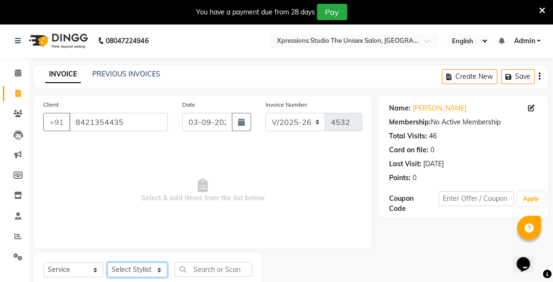
click at [141, 269] on select "Select Stylist [PERSON_NAME] [PERSON_NAME] [PERSON_NAME]" at bounding box center [137, 269] width 60 height 15
select select "57588"
click at [107, 262] on select "Select Stylist [PERSON_NAME] [PERSON_NAME] [PERSON_NAME]" at bounding box center [137, 269] width 60 height 15
click at [218, 268] on input "text" at bounding box center [212, 269] width 77 height 15
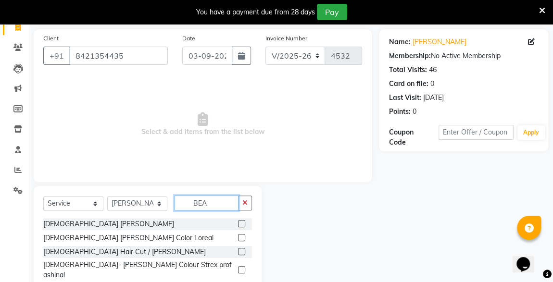
scroll to position [113, 0]
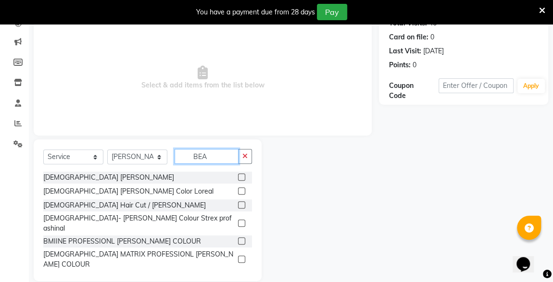
type input "BEA"
click at [240, 175] on label at bounding box center [241, 176] width 7 height 7
click at [240, 175] on input "checkbox" at bounding box center [241, 177] width 6 height 6
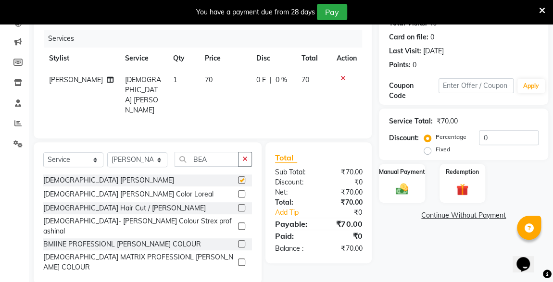
checkbox input "false"
click at [402, 173] on label "Manual Payment" at bounding box center [402, 171] width 48 height 9
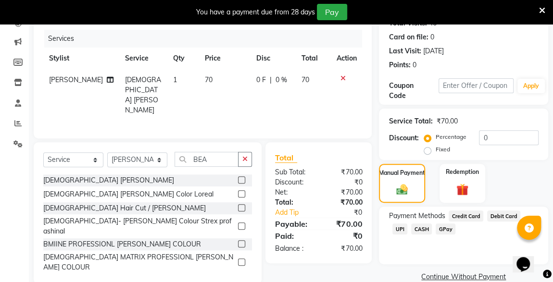
click at [411, 229] on span "CASH" at bounding box center [421, 228] width 21 height 11
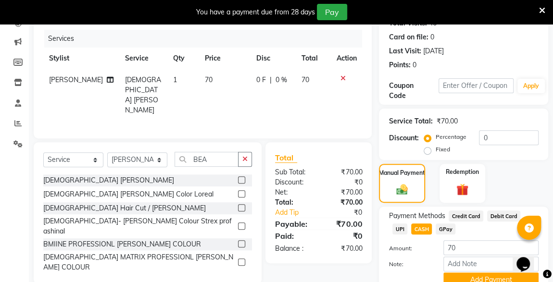
scroll to position [155, 0]
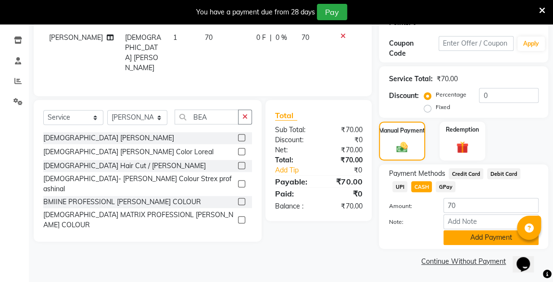
click at [485, 234] on button "Add Payment" at bounding box center [490, 237] width 95 height 15
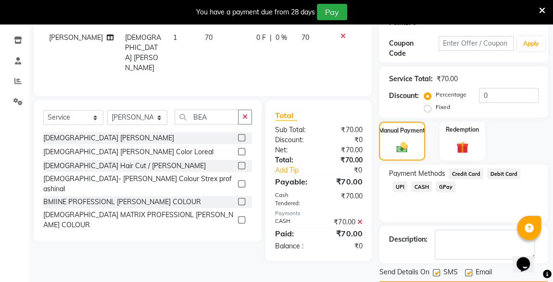
scroll to position [182, 0]
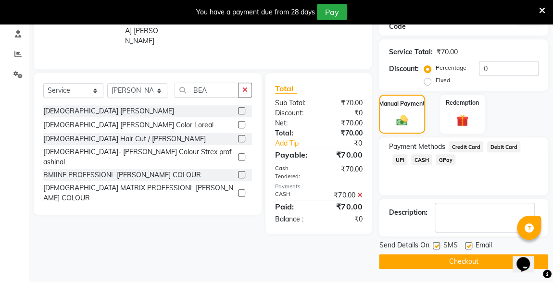
click at [438, 245] on label at bounding box center [435, 245] width 7 height 7
click at [438, 245] on input "checkbox" at bounding box center [435, 246] width 6 height 6
checkbox input "false"
click at [454, 259] on button "Checkout" at bounding box center [463, 261] width 169 height 15
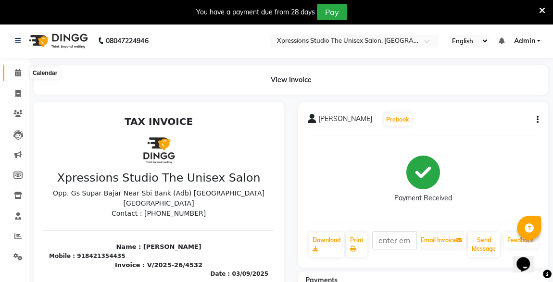
click at [15, 70] on icon at bounding box center [18, 72] width 6 height 7
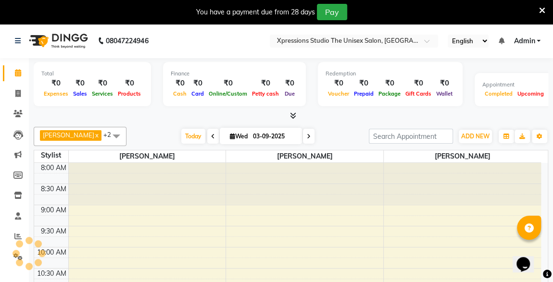
scroll to position [374, 0]
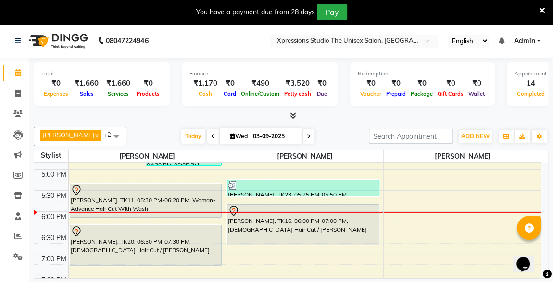
click at [120, 196] on div "[PERSON_NAME], TK11, 05:30 PM-06:20 PM, Woman- Advance Hair Cut With Wash" at bounding box center [145, 200] width 151 height 33
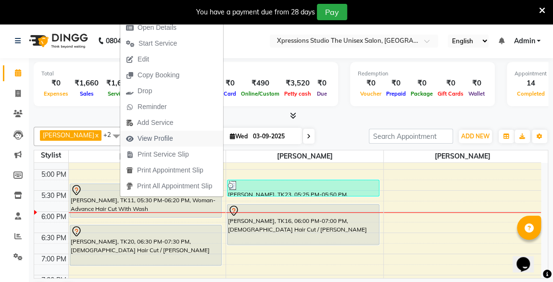
click at [153, 140] on span "View Profile" at bounding box center [155, 139] width 36 height 10
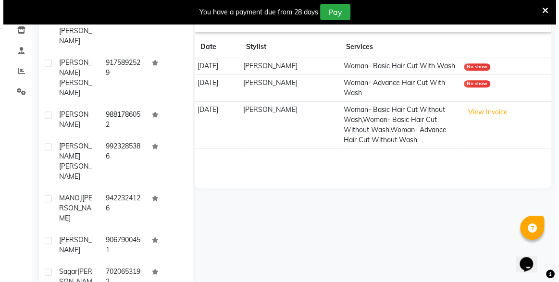
scroll to position [206, 0]
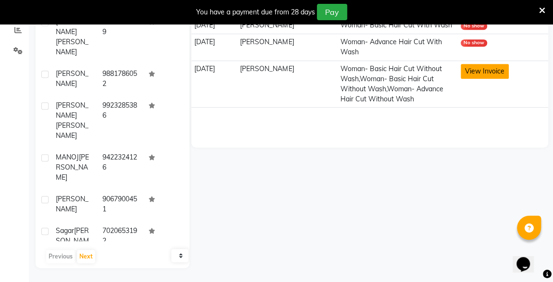
click at [496, 77] on button "View Invoice" at bounding box center [484, 71] width 48 height 15
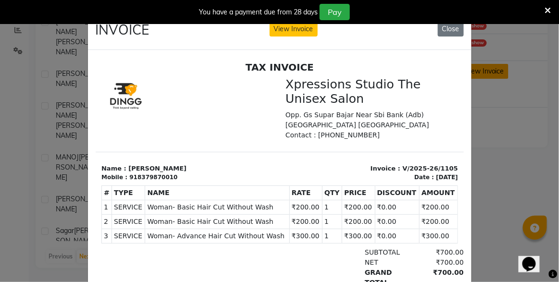
scroll to position [8, 0]
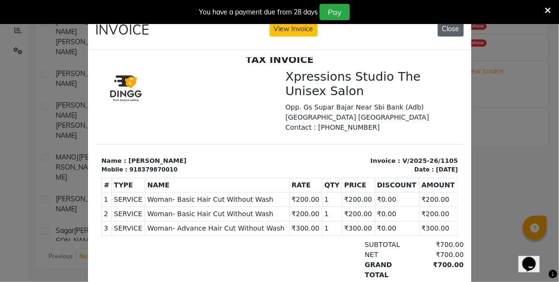
click at [446, 28] on button "Close" at bounding box center [451, 29] width 26 height 15
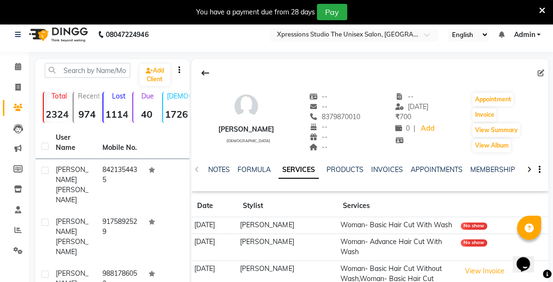
scroll to position [0, 0]
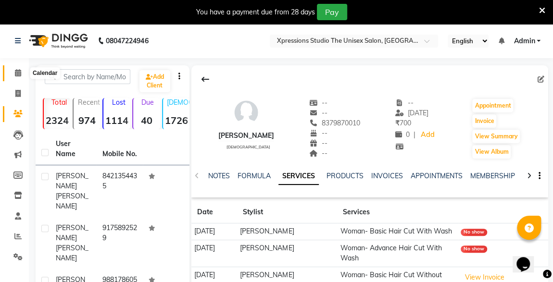
click at [14, 72] on span at bounding box center [18, 73] width 17 height 11
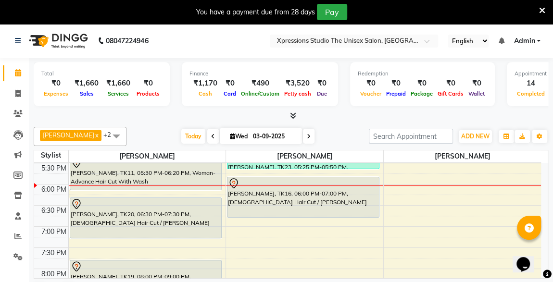
scroll to position [405, 0]
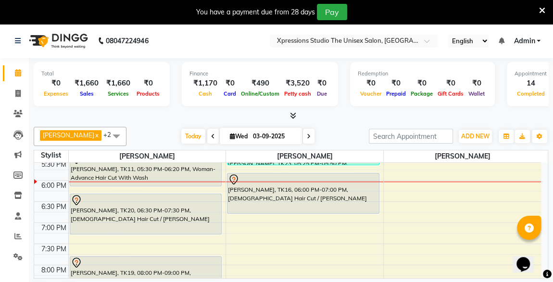
click at [196, 172] on div "[PERSON_NAME], TK11, 05:30 PM-06:20 PM, Woman- Advance Hair Cut With Wash" at bounding box center [145, 169] width 151 height 33
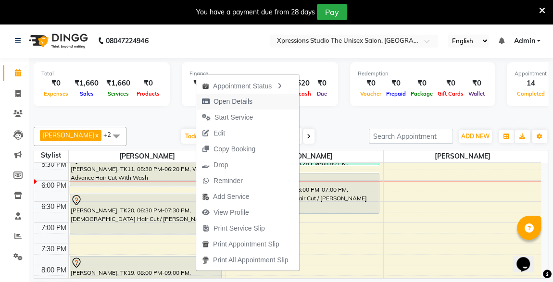
click at [233, 103] on span "Open Details" at bounding box center [232, 102] width 39 height 10
select select "7"
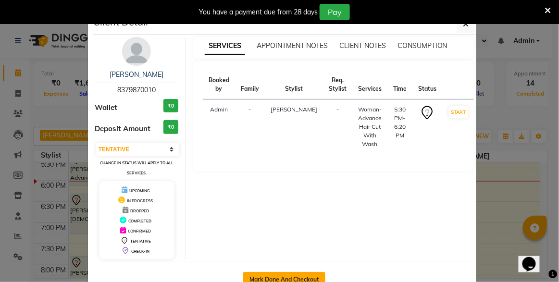
click at [256, 277] on button "Mark Done And Checkout" at bounding box center [284, 279] width 82 height 15
select select "service"
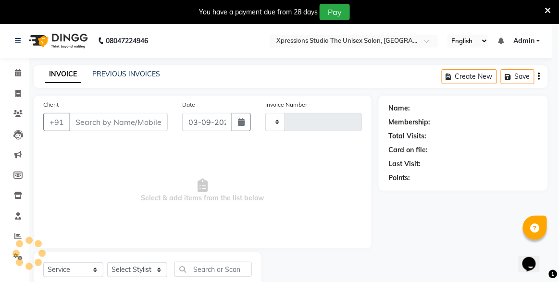
type input "4533"
select select "7003"
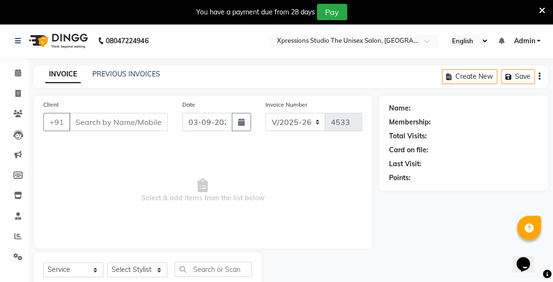
type input "8379870010"
select select "57587"
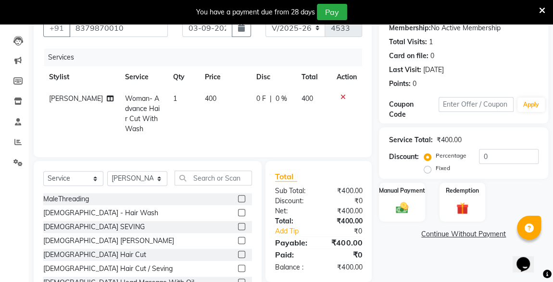
scroll to position [135, 0]
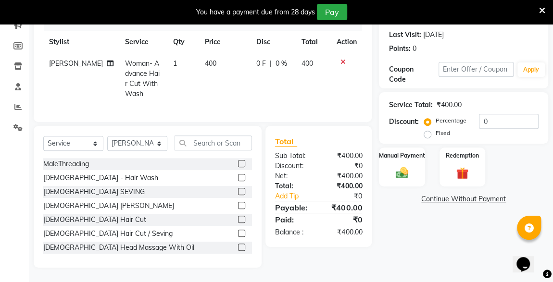
click at [411, 167] on img at bounding box center [402, 173] width 20 height 14
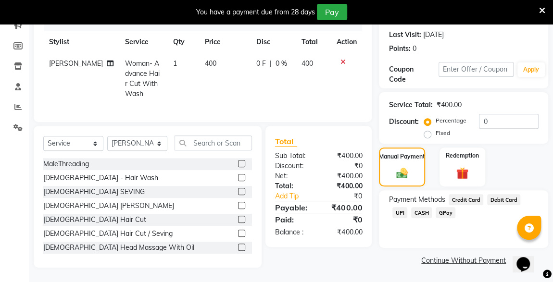
click at [411, 209] on span "CASH" at bounding box center [421, 212] width 21 height 11
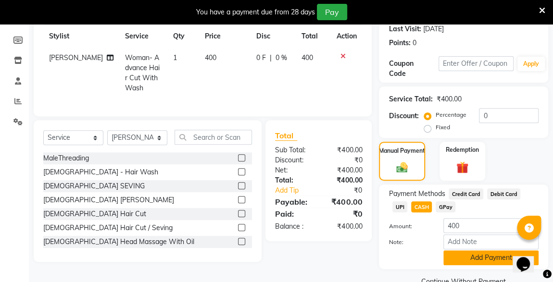
click at [478, 262] on button "Add Payment" at bounding box center [490, 257] width 95 height 15
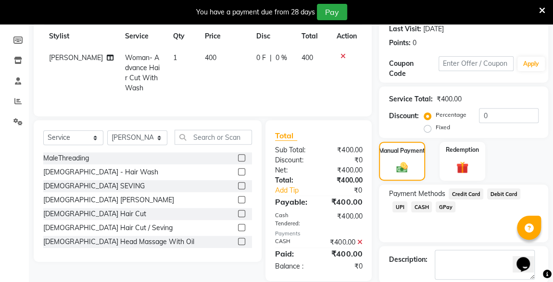
scroll to position [182, 0]
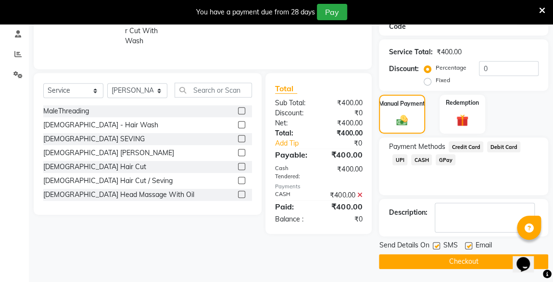
click at [437, 243] on label at bounding box center [435, 245] width 7 height 7
click at [437, 243] on input "checkbox" at bounding box center [435, 246] width 6 height 6
checkbox input "false"
click at [455, 261] on button "Checkout" at bounding box center [463, 261] width 169 height 15
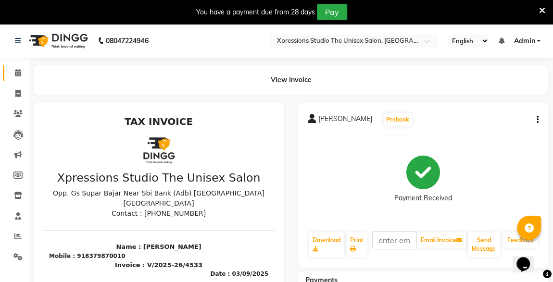
click at [18, 74] on icon at bounding box center [18, 72] width 6 height 7
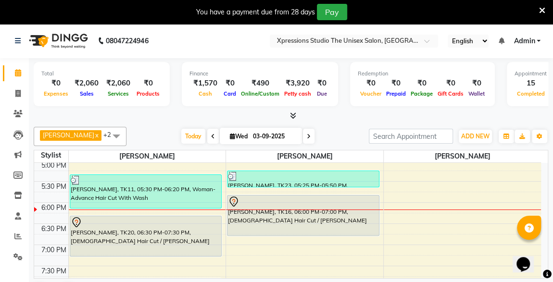
scroll to position [383, 0]
click at [255, 221] on div "[PERSON_NAME], TK16, 06:00 PM-07:00 PM, [DEMOGRAPHIC_DATA] Hair Cut / [PERSON_N…" at bounding box center [302, 215] width 151 height 40
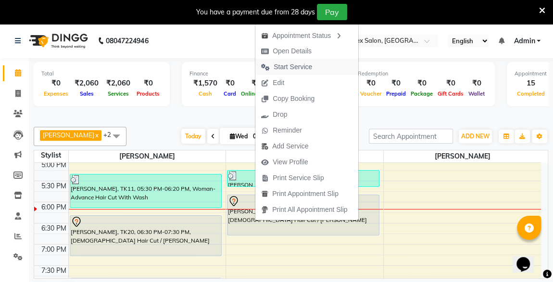
click at [286, 70] on span "Start Service" at bounding box center [292, 67] width 38 height 10
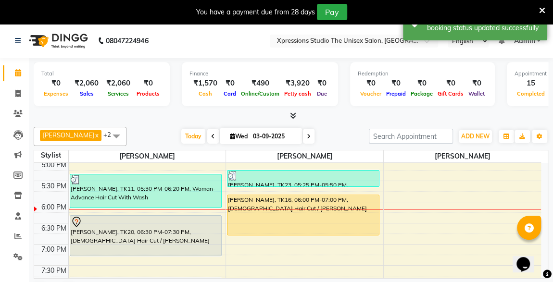
scroll to position [485, 0]
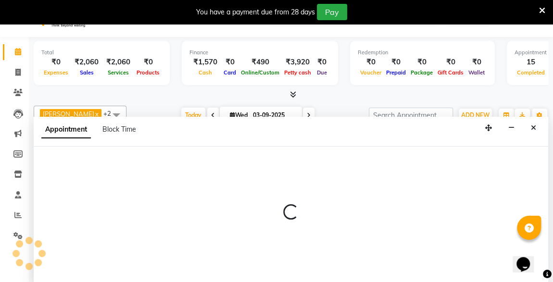
select select "57589"
select select "tentative"
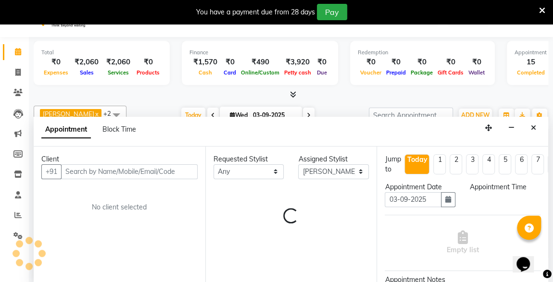
scroll to position [24, 0]
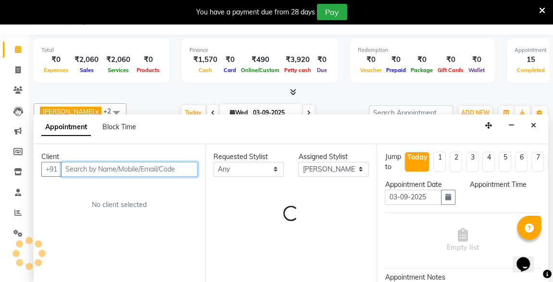
select select "1215"
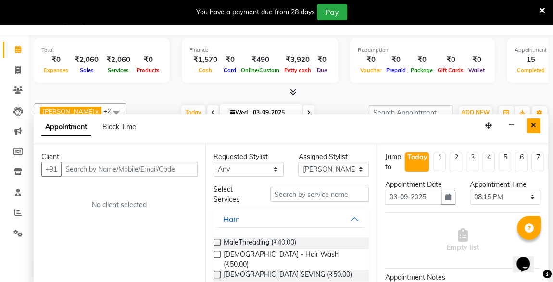
click at [531, 122] on icon "Close" at bounding box center [532, 125] width 5 height 7
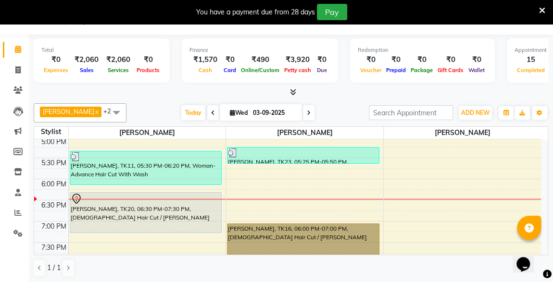
scroll to position [386, 0]
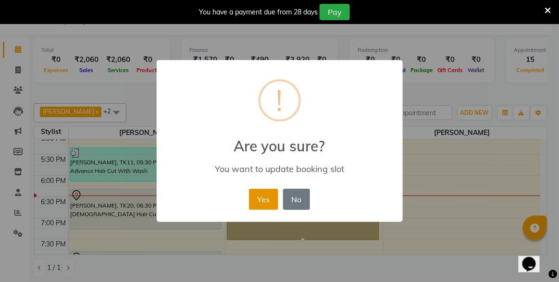
click at [266, 205] on button "Yes" at bounding box center [263, 199] width 29 height 21
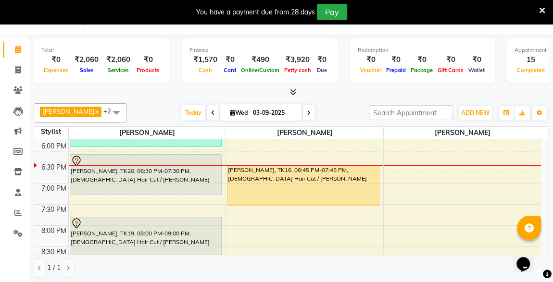
scroll to position [439, 0]
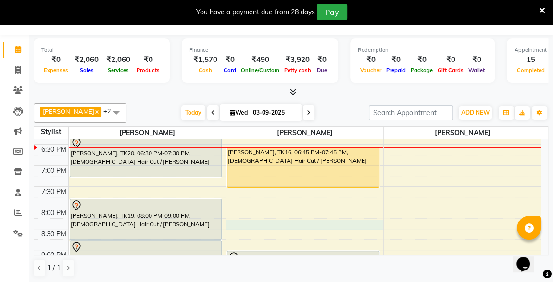
click at [256, 220] on div "8:00 AM 8:30 AM 9:00 AM 9:30 AM 10:00 AM 10:30 AM 11:00 AM 11:30 AM 12:00 PM 12…" at bounding box center [287, 18] width 506 height 634
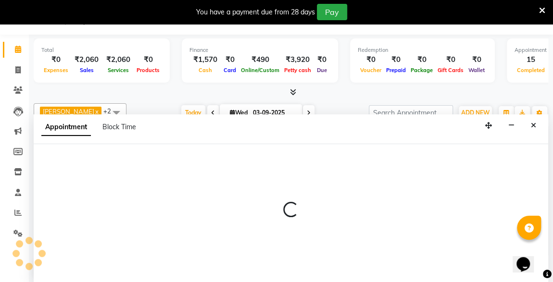
select select "57588"
select select "tentative"
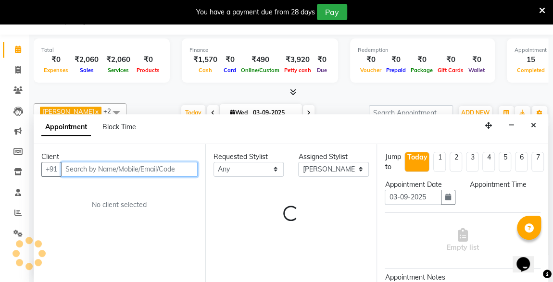
select select "1230"
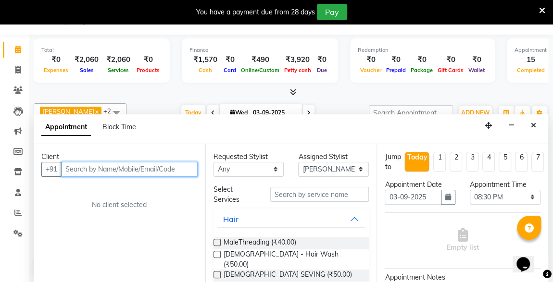
click at [132, 171] on input "text" at bounding box center [129, 169] width 136 height 15
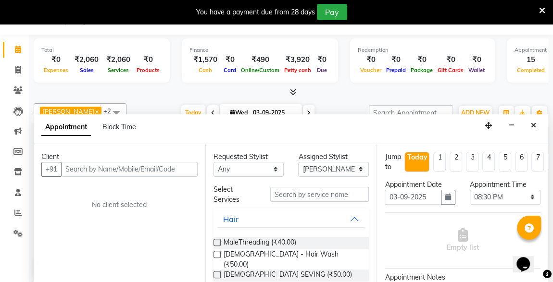
click at [352, 108] on div "[DATE] [DATE]" at bounding box center [247, 113] width 233 height 14
click at [534, 132] on div "Appointment Block Time" at bounding box center [291, 129] width 514 height 30
click at [534, 129] on button "Close" at bounding box center [533, 125] width 14 height 15
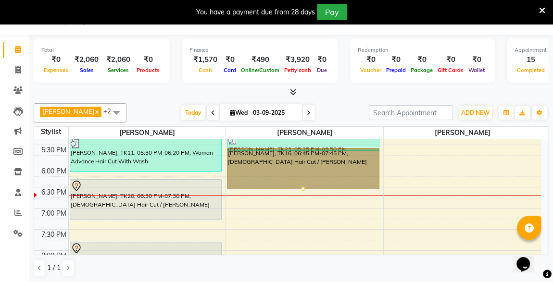
scroll to position [394, 0]
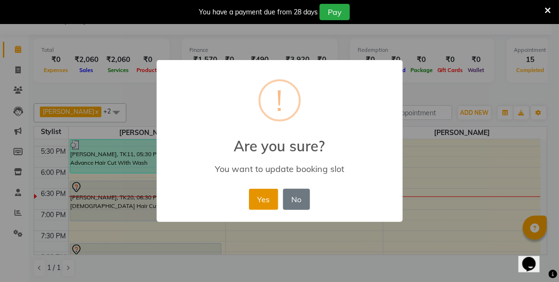
click at [261, 198] on button "Yes" at bounding box center [263, 199] width 29 height 21
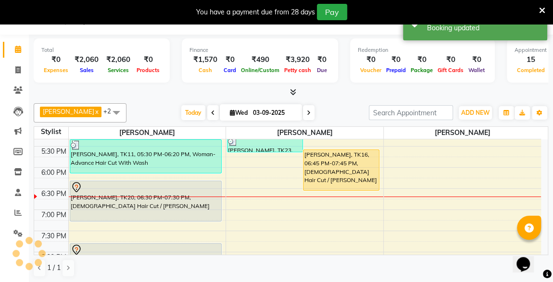
click at [187, 200] on div "[PERSON_NAME], TK20, 06:30 PM-07:30 PM, [DEMOGRAPHIC_DATA] Hair Cut / [PERSON_N…" at bounding box center [145, 201] width 151 height 40
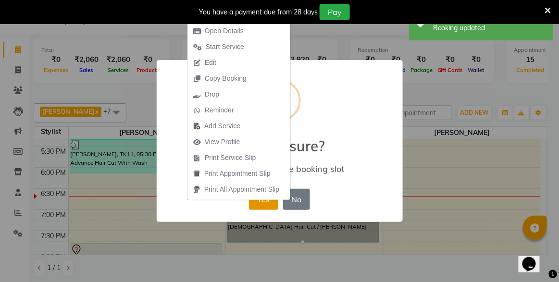
click at [260, 207] on button "Yes" at bounding box center [263, 199] width 29 height 21
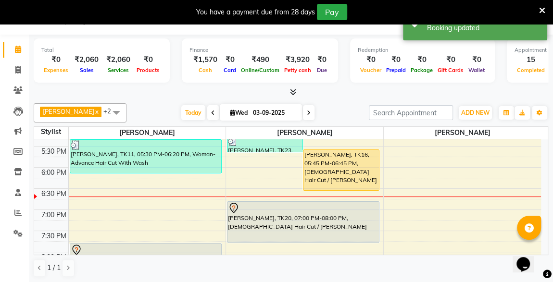
click at [419, 86] on div "Total ₹0 Expenses ₹2,060 Sales ₹2,060 Services ₹0 Products Finance ₹1,570 Cash …" at bounding box center [291, 66] width 514 height 63
click at [86, 204] on div "8:00 AM 8:30 AM 9:00 AM 9:30 AM 10:00 AM 10:30 AM 11:00 AM 11:30 AM 12:00 PM 12…" at bounding box center [287, 62] width 506 height 634
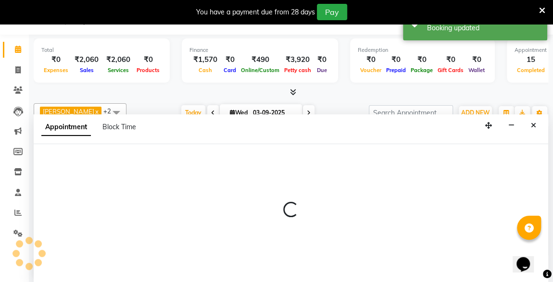
select select "57587"
select select "tentative"
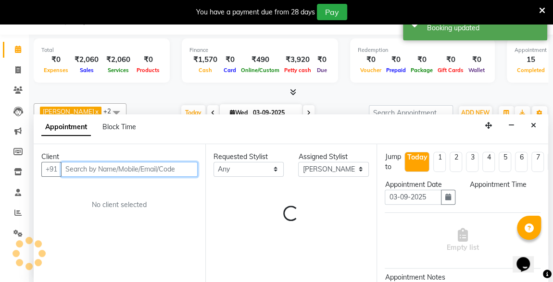
select select "1140"
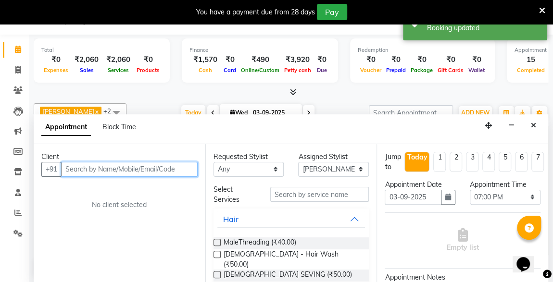
click at [87, 167] on input "text" at bounding box center [129, 169] width 136 height 15
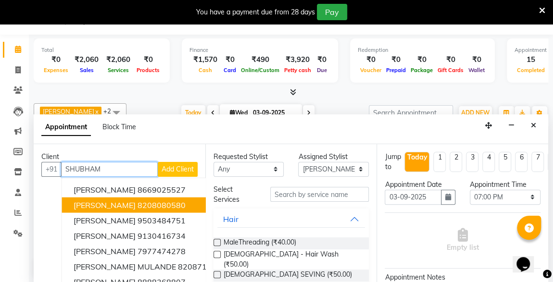
click at [131, 205] on span "[PERSON_NAME]" at bounding box center [105, 205] width 62 height 10
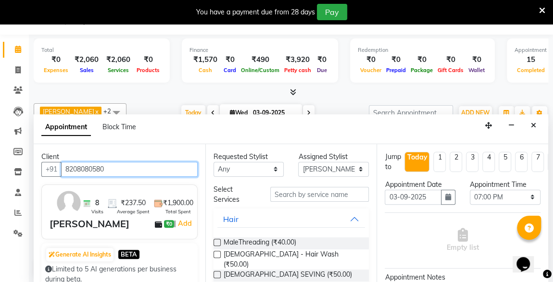
type input "8208080580"
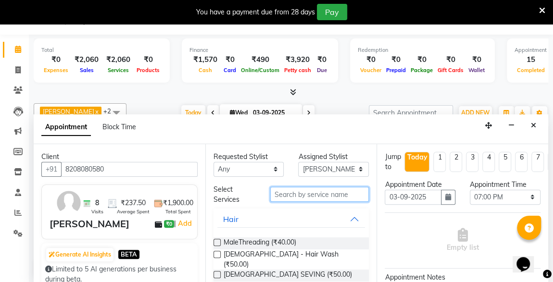
click at [309, 192] on input "text" at bounding box center [319, 194] width 99 height 15
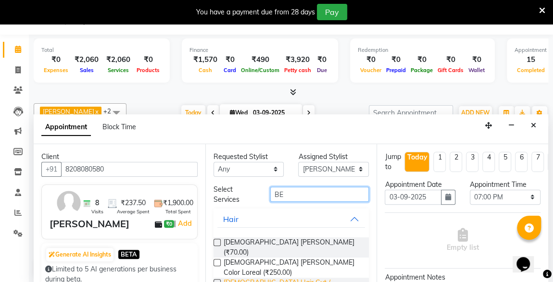
type input "BE"
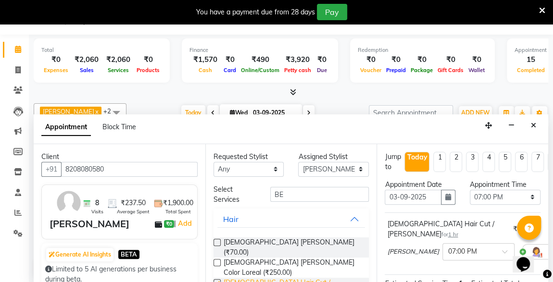
checkbox input "false"
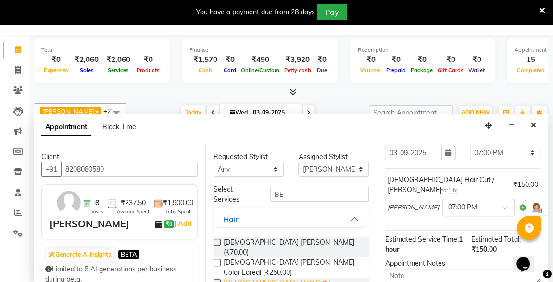
scroll to position [139, 0]
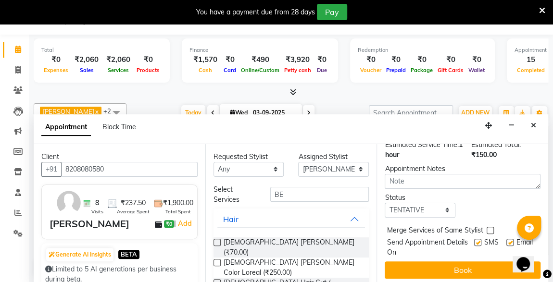
click at [474, 239] on label at bounding box center [477, 242] width 7 height 7
click at [474, 240] on input "checkbox" at bounding box center [477, 243] width 6 height 6
checkbox input "false"
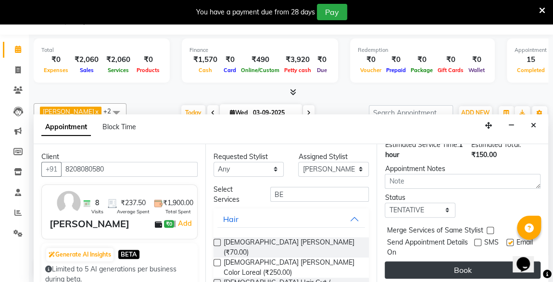
click at [482, 264] on button "Book" at bounding box center [462, 269] width 156 height 17
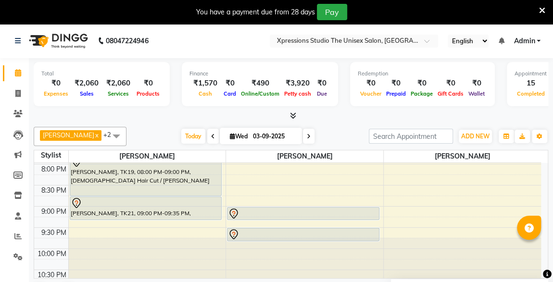
scroll to position [505, 0]
click at [327, 215] on div at bounding box center [303, 215] width 150 height 12
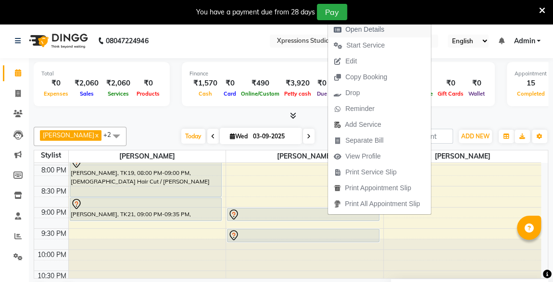
click at [372, 26] on span "Open Details" at bounding box center [364, 30] width 39 height 10
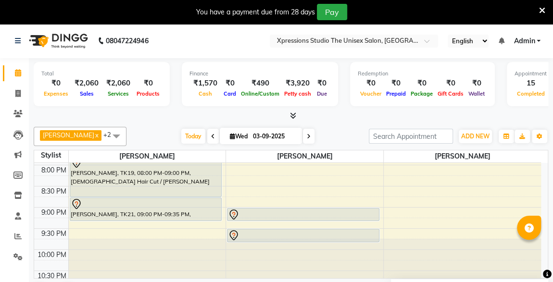
click at [320, 211] on div at bounding box center [303, 215] width 150 height 12
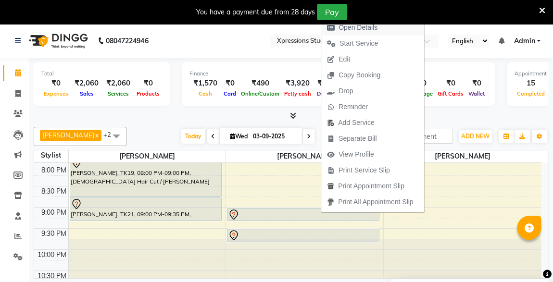
click at [362, 28] on span "Open Details" at bounding box center [357, 28] width 39 height 10
select select "7"
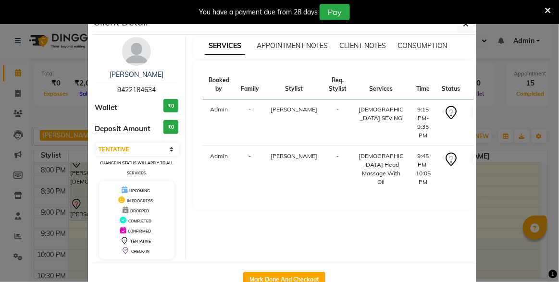
click at [547, 10] on icon at bounding box center [548, 10] width 6 height 9
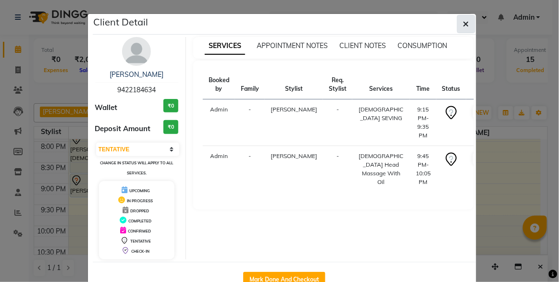
click at [459, 23] on button "button" at bounding box center [466, 24] width 18 height 18
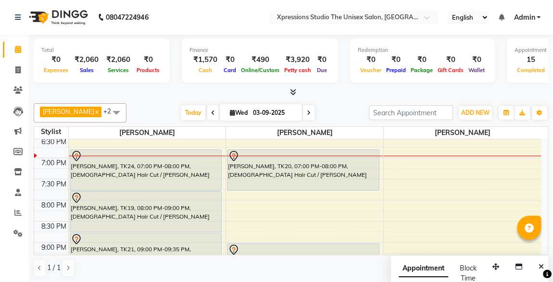
scroll to position [454, 0]
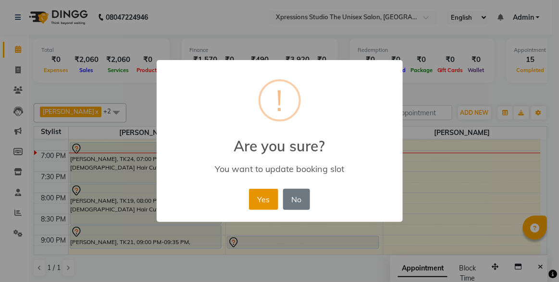
click at [268, 199] on button "Yes" at bounding box center [263, 199] width 29 height 21
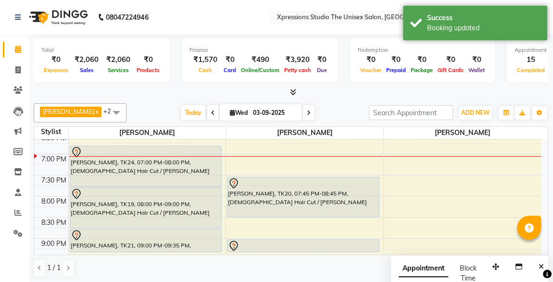
scroll to position [391, 0]
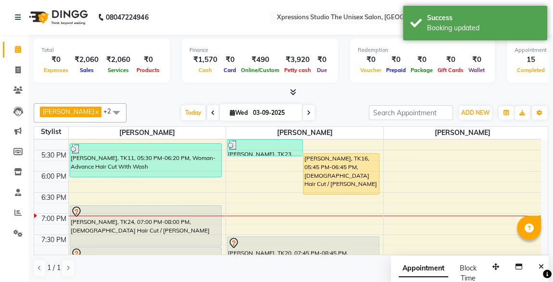
click at [341, 161] on div "[PERSON_NAME], TK16, 05:45 PM-06:45 PM, [DEMOGRAPHIC_DATA] Hair Cut / [PERSON_N…" at bounding box center [340, 174] width 75 height 40
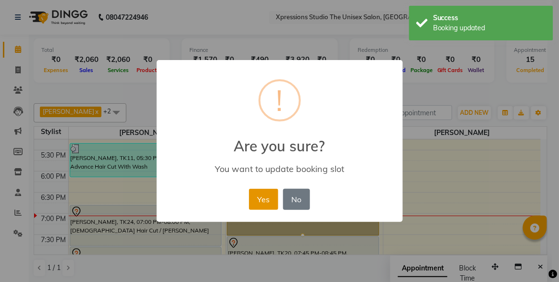
click at [267, 200] on button "Yes" at bounding box center [263, 199] width 29 height 21
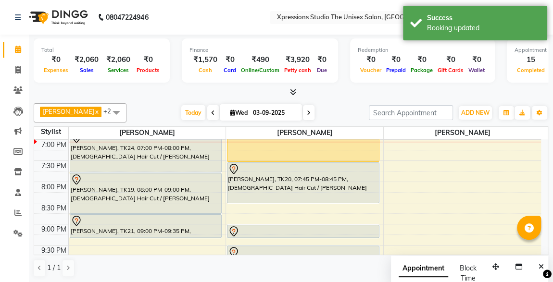
scroll to position [466, 0]
